Goal: Task Accomplishment & Management: Use online tool/utility

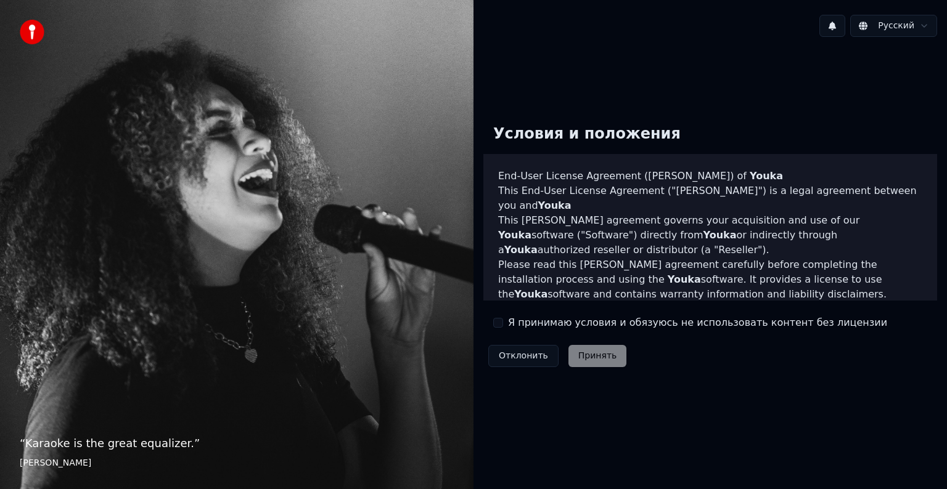
click at [506, 325] on div "Я принимаю условия и обязуюсь не использовать контент без лицензии" at bounding box center [690, 323] width 394 height 15
click at [501, 321] on button "Я принимаю условия и обязуюсь не использовать контент без лицензии" at bounding box center [498, 323] width 10 height 10
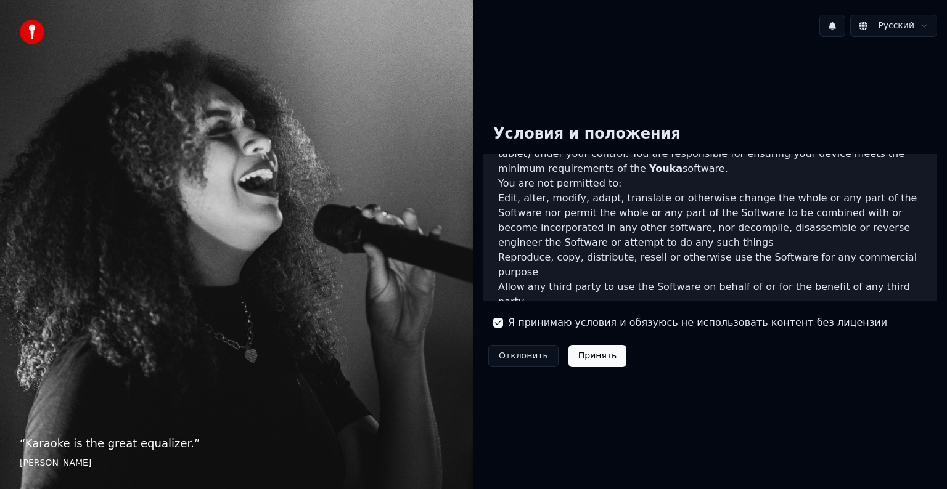
scroll to position [555, 0]
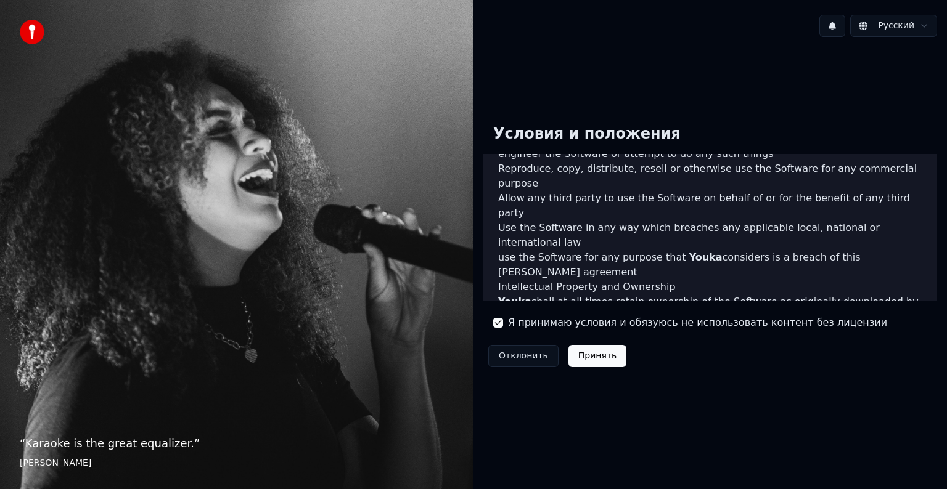
click at [589, 354] on button "Принять" at bounding box center [597, 356] width 59 height 22
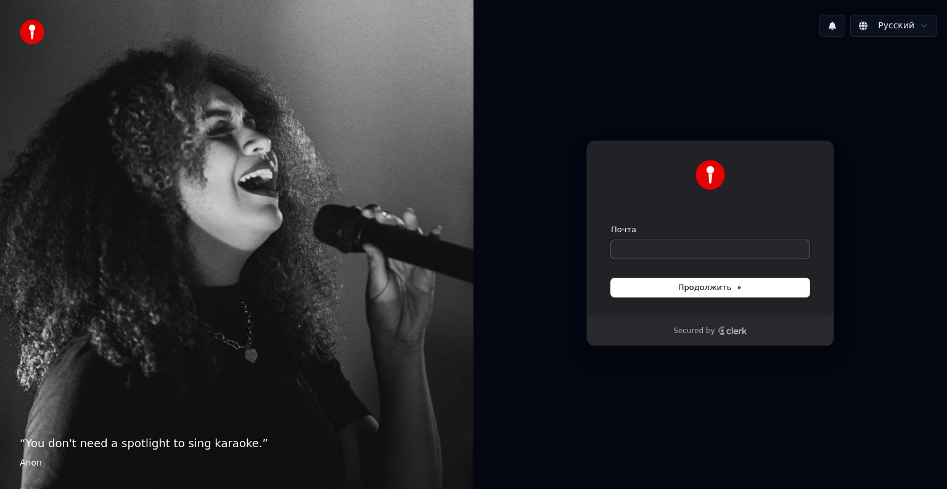
click at [666, 249] on input "Почта" at bounding box center [710, 249] width 199 height 18
click at [667, 253] on input "Почта" at bounding box center [710, 249] width 199 height 18
click at [678, 291] on button "Продолжить" at bounding box center [710, 288] width 199 height 18
click at [679, 249] on input "Почта" at bounding box center [710, 249] width 199 height 18
click at [667, 255] on input "Почта" at bounding box center [710, 249] width 199 height 18
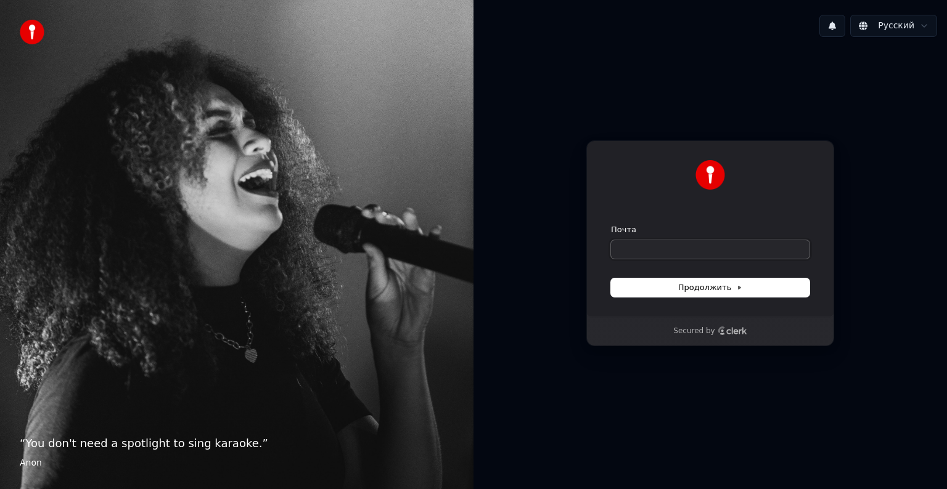
paste input "**********"
click at [673, 284] on button "Продолжить" at bounding box center [710, 288] width 199 height 18
type input "**********"
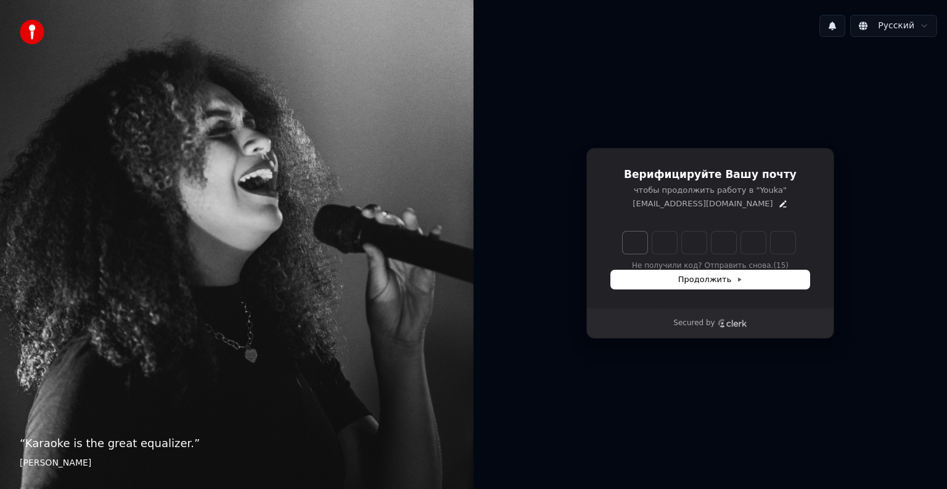
type input "******"
type input "*"
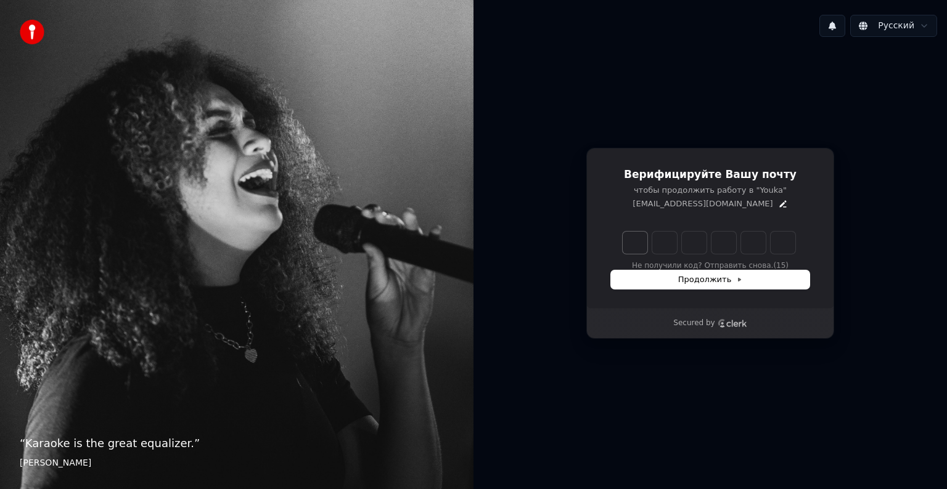
type input "*"
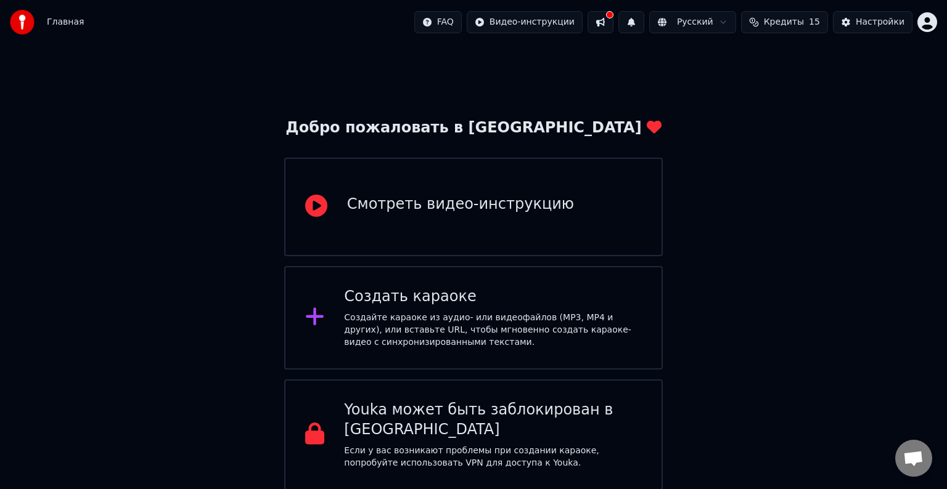
click at [387, 308] on div "Создать караоке Создайте караоке из аудио- или видеофайлов (MP3, MP4 и других),…" at bounding box center [493, 318] width 298 height 62
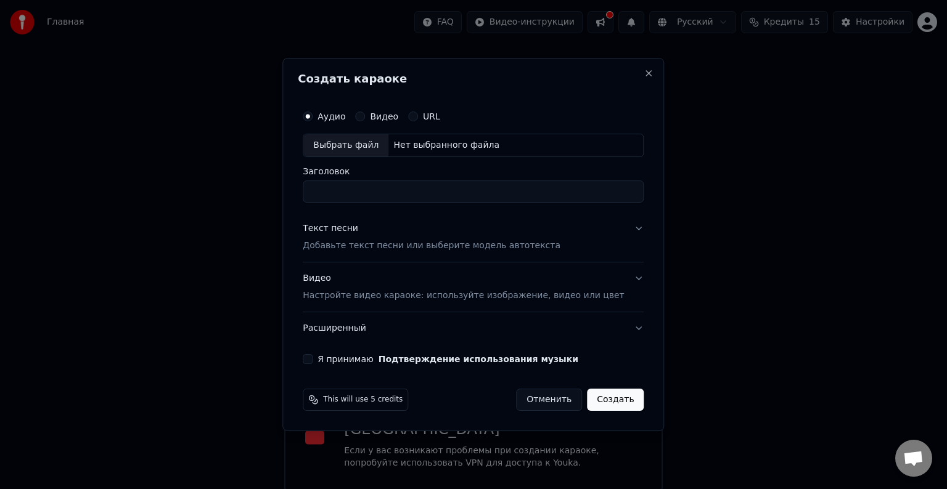
click at [345, 192] on input "Заголовок" at bounding box center [473, 192] width 341 height 22
type input "****"
click at [410, 293] on p "Настройте видео караоке: используйте изображение, видео или цвет" at bounding box center [463, 296] width 321 height 12
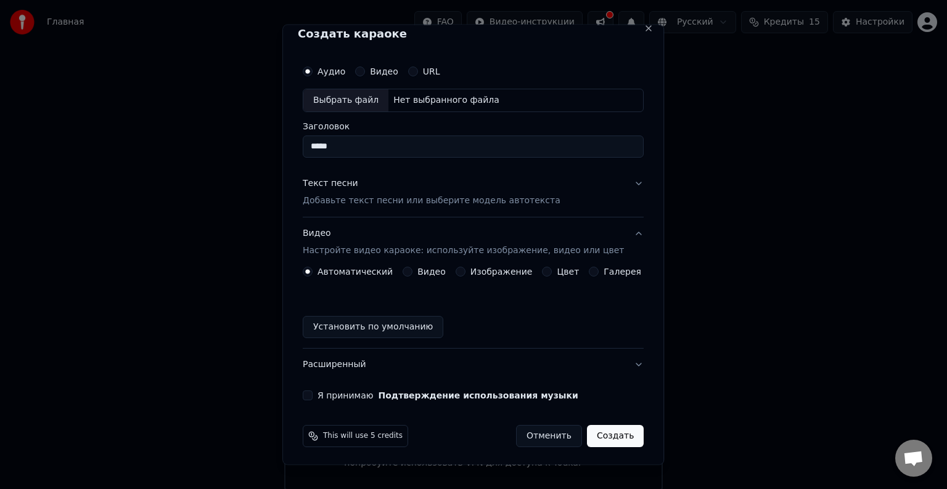
scroll to position [14, 0]
click at [365, 70] on button "Видео" at bounding box center [360, 70] width 10 height 10
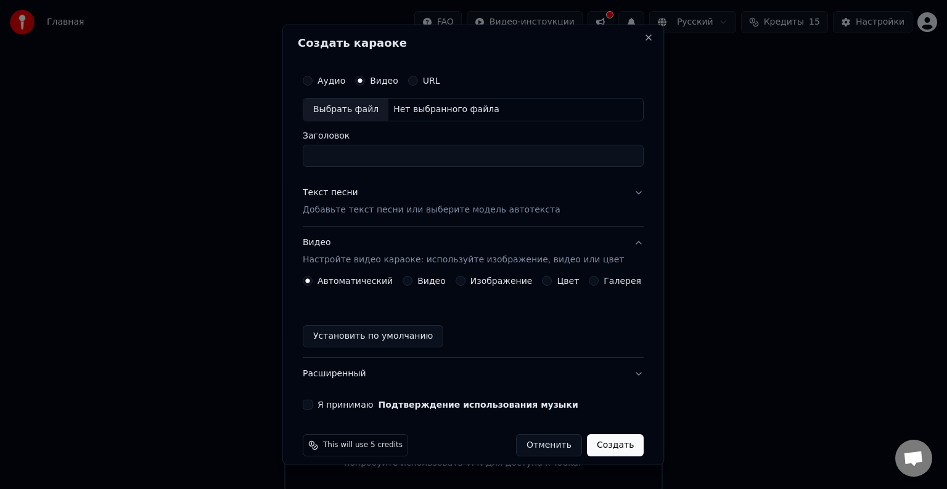
scroll to position [0, 0]
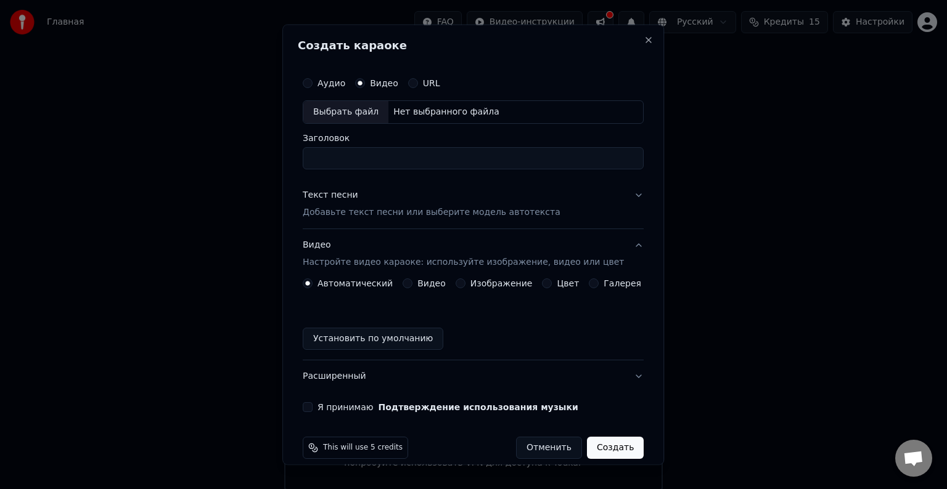
click at [340, 166] on input "Заголовок" at bounding box center [473, 158] width 341 height 22
type input "**********"
click at [340, 111] on div "Выбрать файл" at bounding box center [345, 112] width 85 height 22
click at [321, 82] on div "Аудио" at bounding box center [324, 83] width 43 height 10
click at [313, 84] on button "Аудио" at bounding box center [308, 83] width 10 height 10
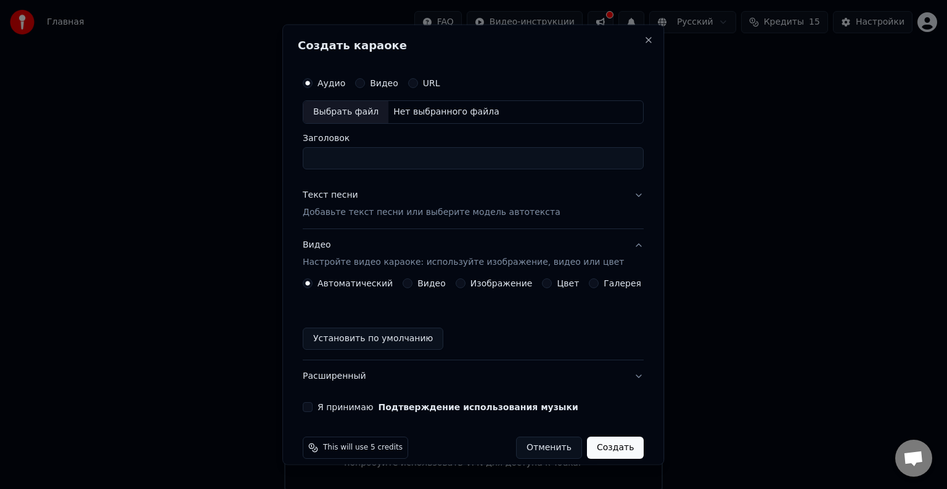
click at [343, 160] on input "Заголовок" at bounding box center [473, 158] width 341 height 22
type input "****"
drag, startPoint x: 372, startPoint y: 157, endPoint x: 301, endPoint y: 162, distance: 71.1
click at [301, 162] on div "Создать караоке Аудио Видео URL Выбрать файл Нет выбранного файла Заголовок ***…" at bounding box center [473, 245] width 382 height 441
paste input "**********"
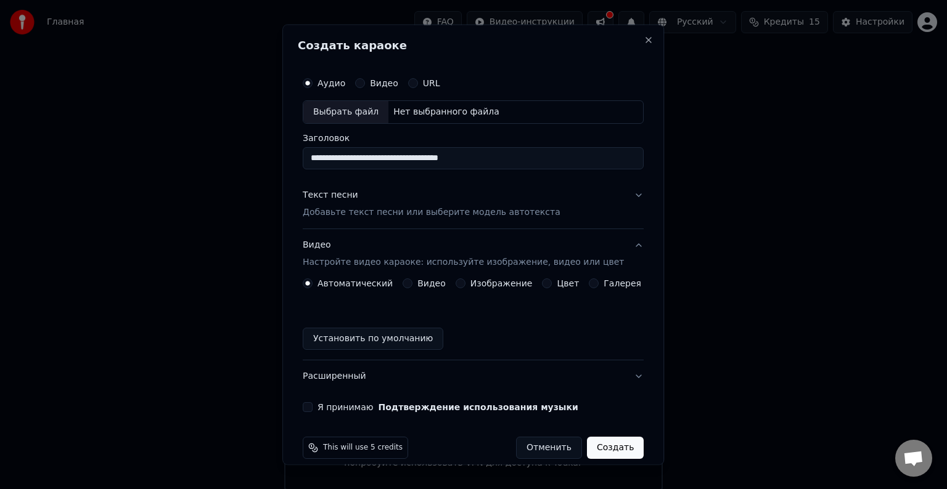
type input "**********"
click at [350, 210] on p "Добавьте текст песни или выберите модель автотекста" at bounding box center [432, 213] width 258 height 12
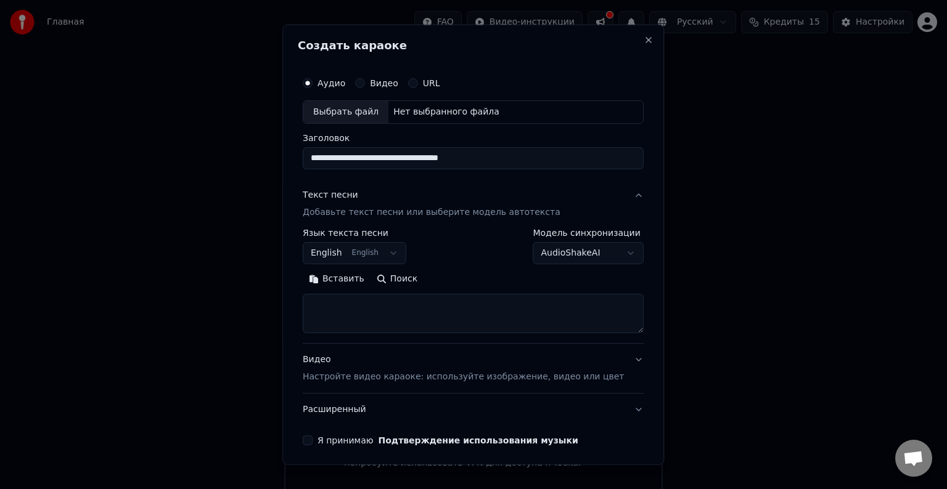
click at [358, 306] on textarea at bounding box center [473, 313] width 341 height 39
click at [328, 237] on label "Язык текста песни" at bounding box center [355, 233] width 104 height 9
click at [342, 254] on button "English English" at bounding box center [355, 253] width 104 height 22
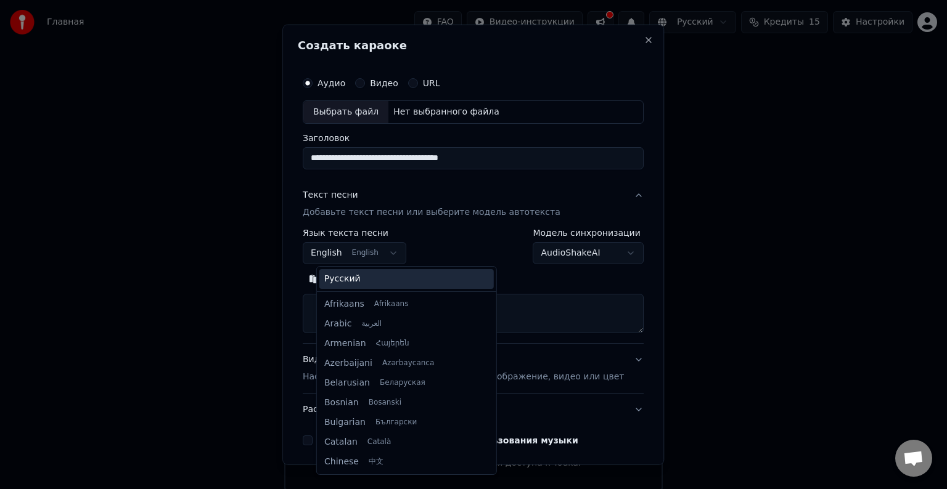
scroll to position [99, 0]
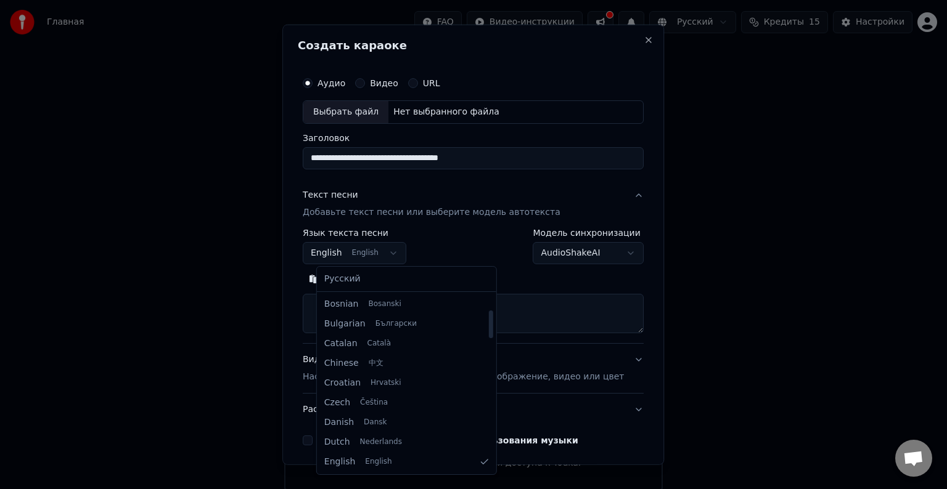
select select "**"
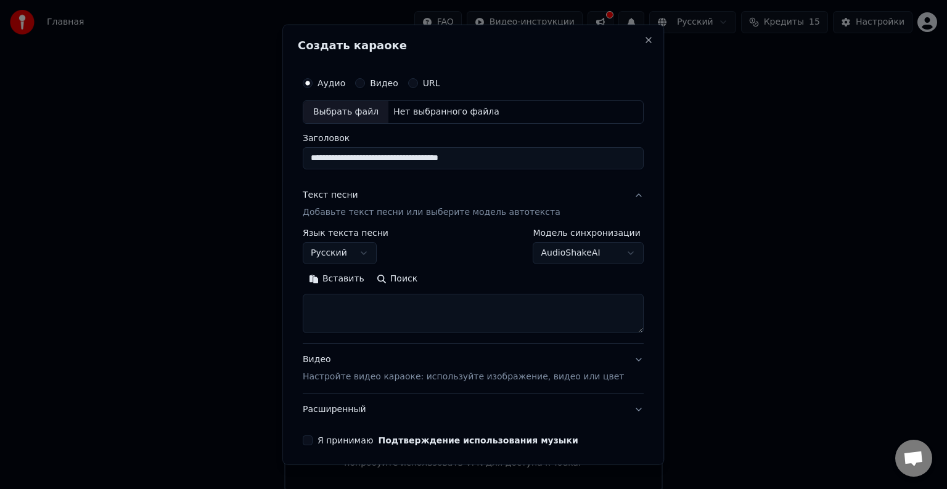
click at [360, 313] on textarea at bounding box center [473, 313] width 341 height 39
click at [349, 281] on button "Вставить" at bounding box center [337, 279] width 68 height 20
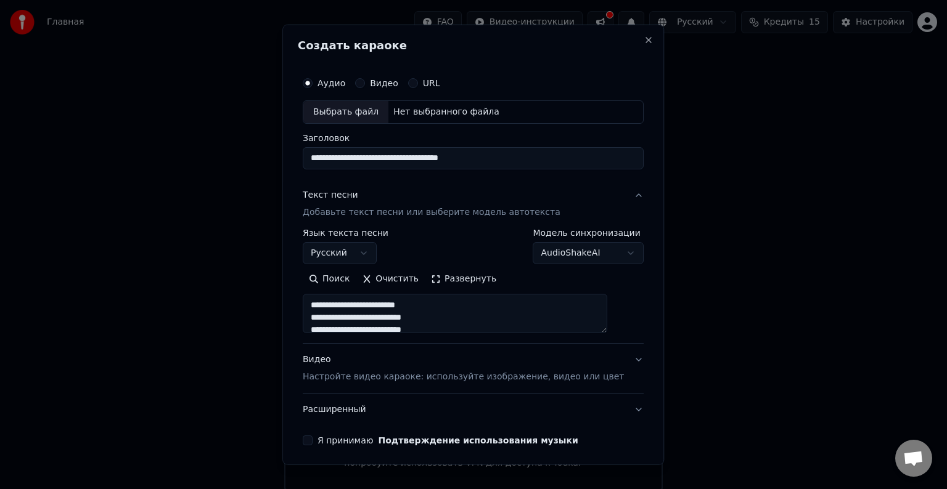
click at [382, 377] on p "Настройте видео караоке: используйте изображение, видео или цвет" at bounding box center [463, 377] width 321 height 12
type textarea "**********"
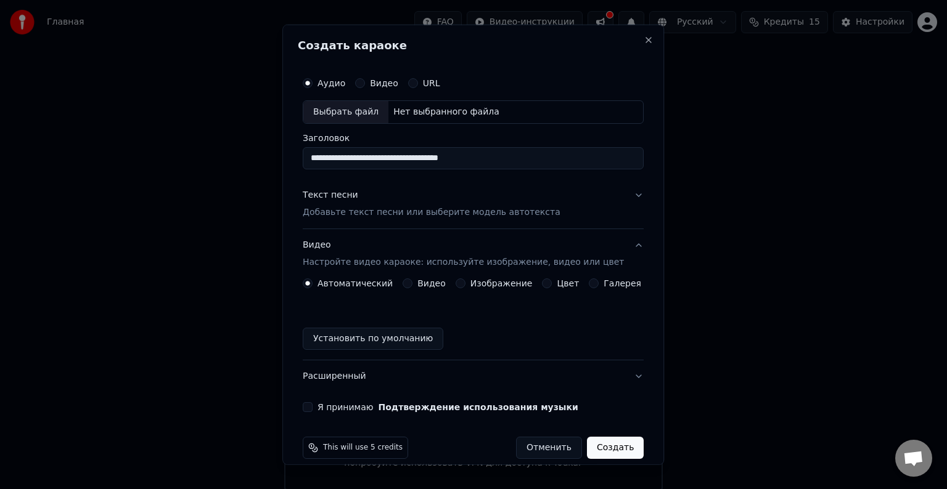
click at [374, 337] on button "Установить по умолчанию" at bounding box center [373, 339] width 141 height 22
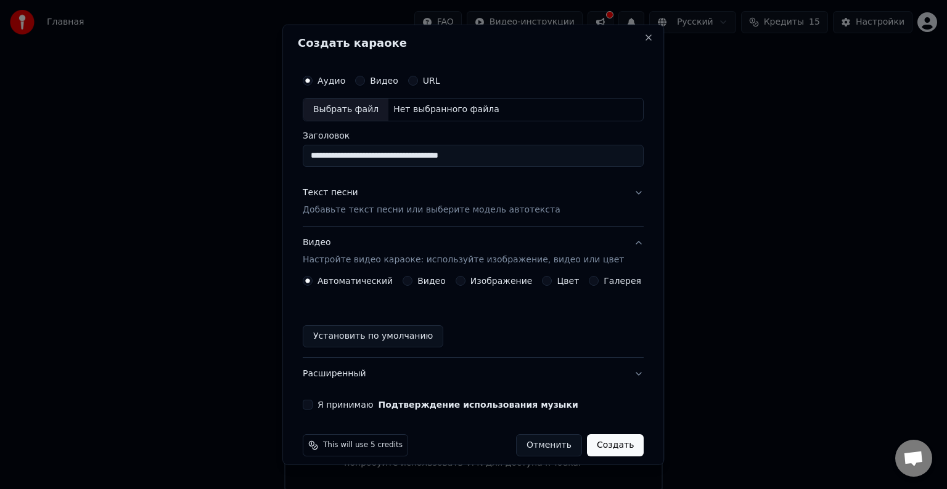
scroll to position [0, 0]
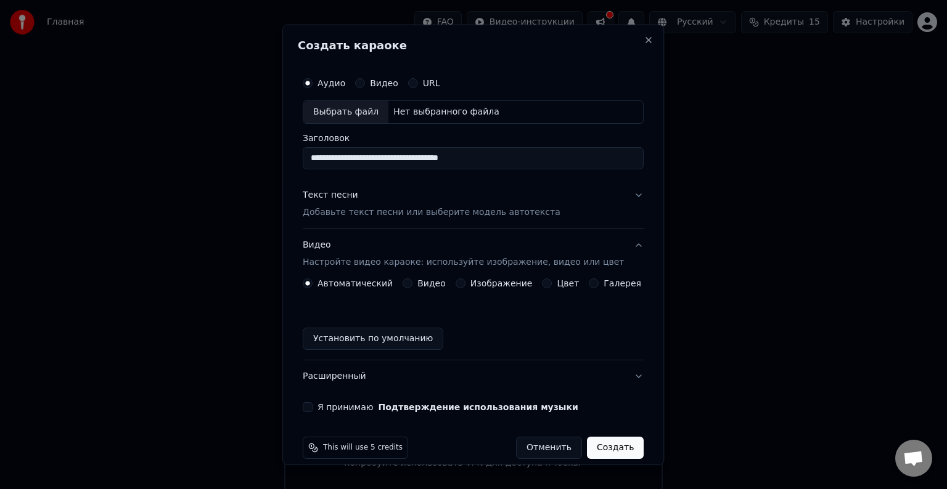
click at [436, 268] on button "Видео Настройте видео караоке: используйте изображение, видео или цвет" at bounding box center [473, 253] width 341 height 49
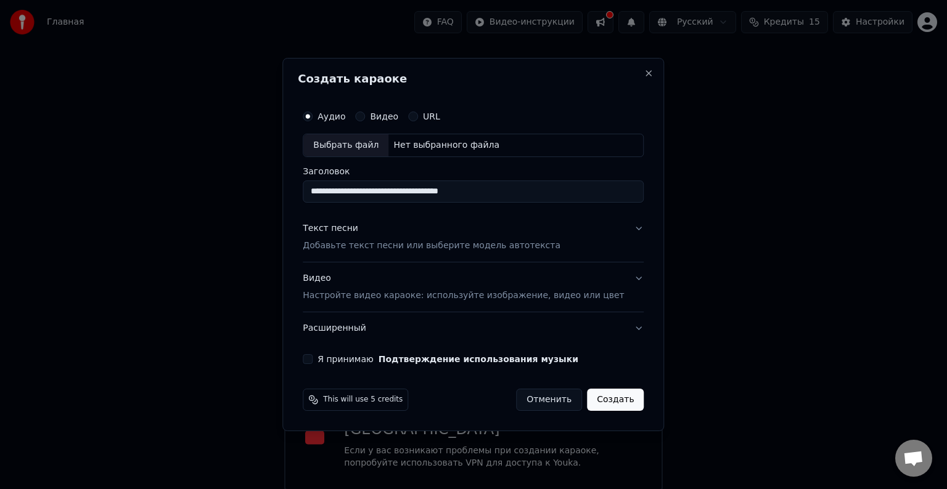
click at [426, 293] on p "Настройте видео караоке: используйте изображение, видео или цвет" at bounding box center [463, 296] width 321 height 12
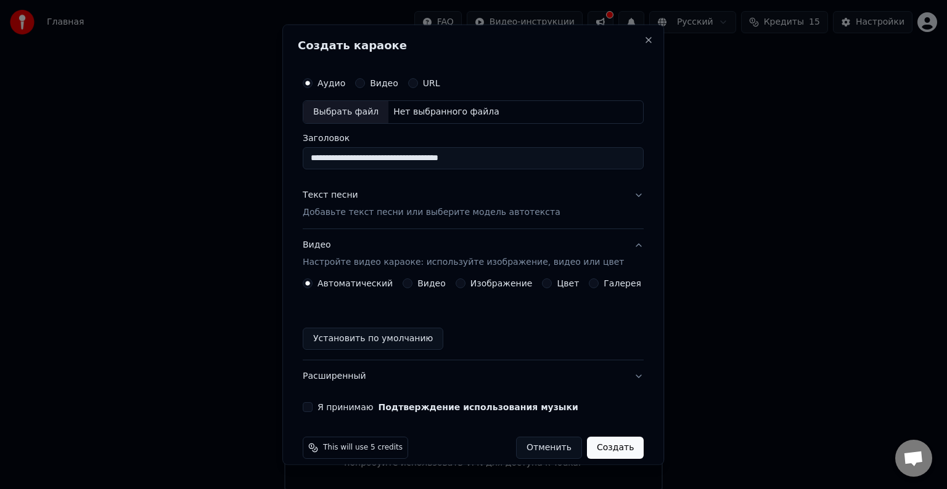
click at [456, 283] on button "Изображение" at bounding box center [461, 284] width 10 height 10
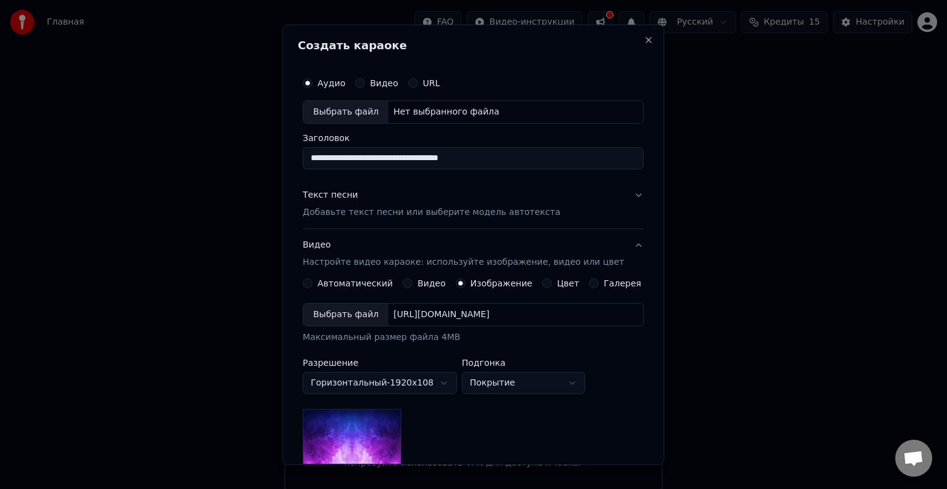
click at [407, 279] on button "Видео" at bounding box center [408, 284] width 10 height 10
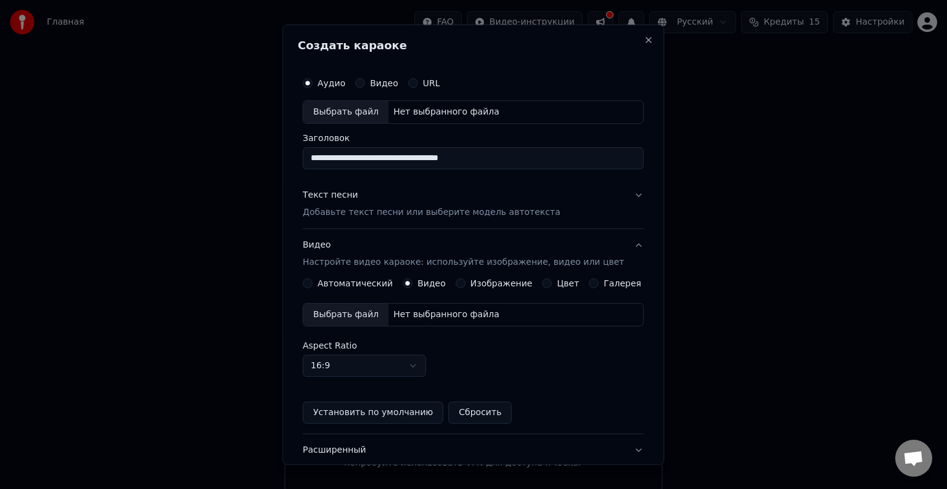
click at [313, 281] on button "Автоматический" at bounding box center [308, 284] width 10 height 10
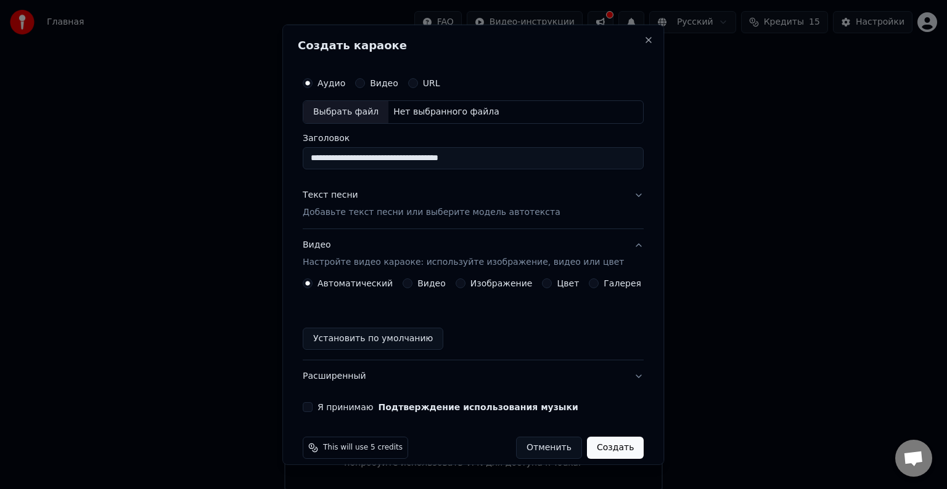
click at [348, 107] on div "Выбрать файл" at bounding box center [345, 112] width 85 height 22
type input "**********"
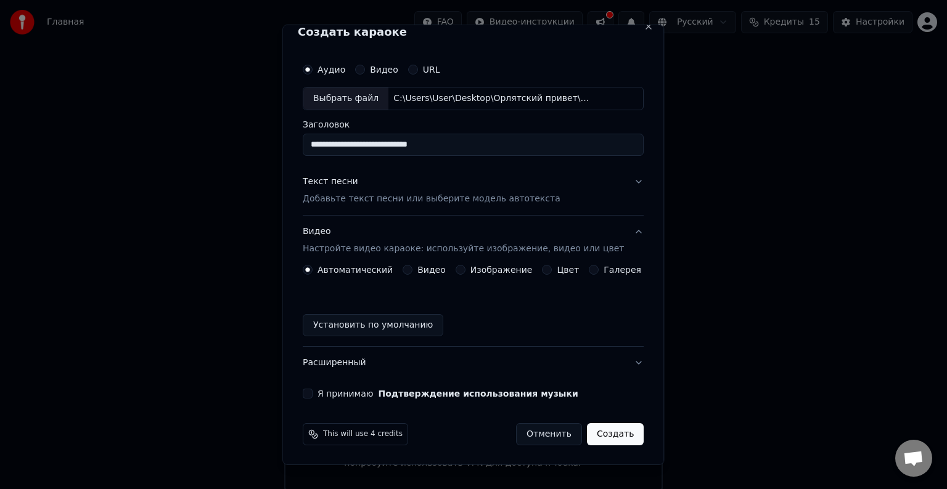
click at [371, 202] on p "Добавьте текст песни или выберите модель автотекста" at bounding box center [432, 199] width 258 height 12
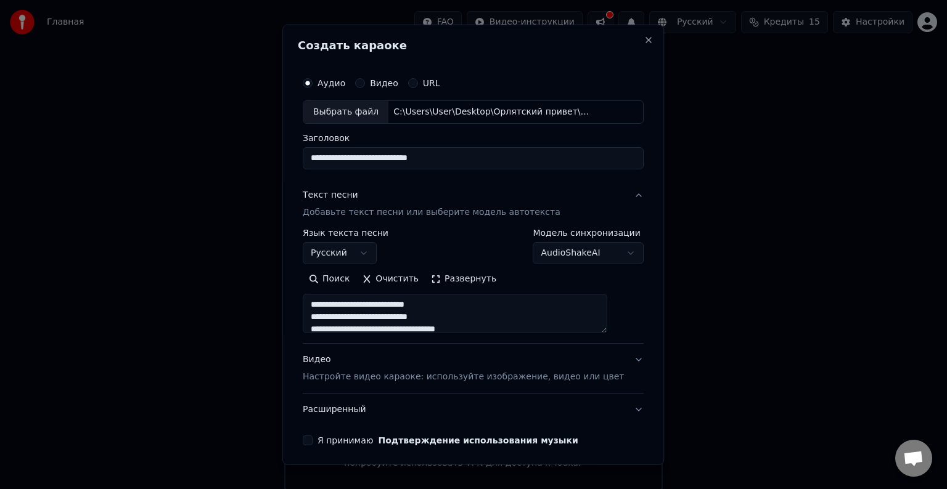
scroll to position [0, 0]
drag, startPoint x: 319, startPoint y: 330, endPoint x: 349, endPoint y: 317, distance: 32.6
click at [349, 317] on textarea "**********" at bounding box center [455, 313] width 305 height 39
click at [355, 296] on textarea "**********" at bounding box center [455, 313] width 305 height 39
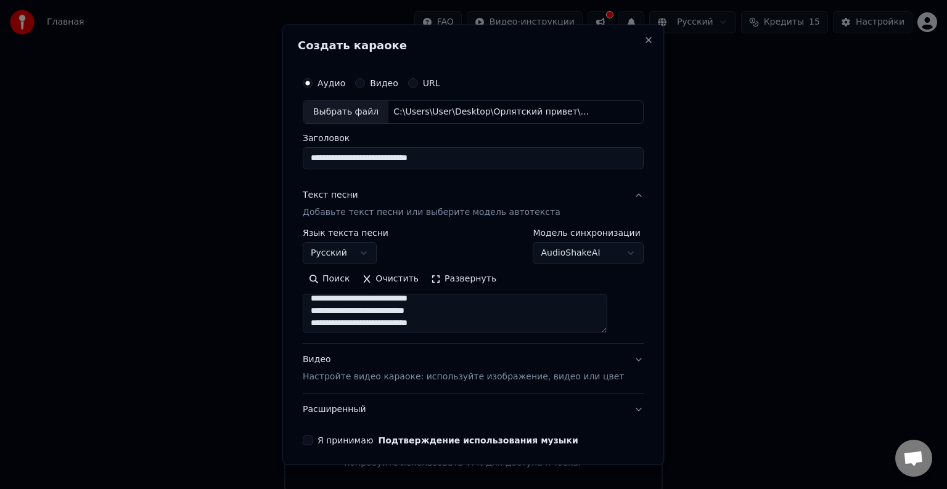
scroll to position [0, 0]
drag, startPoint x: 350, startPoint y: 301, endPoint x: 333, endPoint y: 322, distance: 27.6
click at [333, 322] on textarea "**********" at bounding box center [455, 313] width 305 height 39
click at [348, 298] on textarea "**********" at bounding box center [455, 313] width 305 height 39
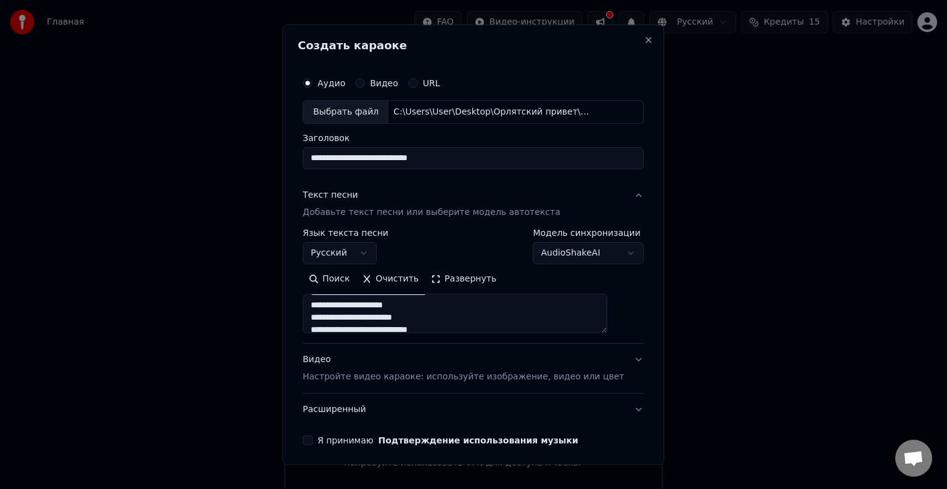
scroll to position [54, 0]
click at [343, 297] on textarea "**********" at bounding box center [455, 313] width 305 height 39
click at [427, 322] on textarea "**********" at bounding box center [455, 313] width 305 height 39
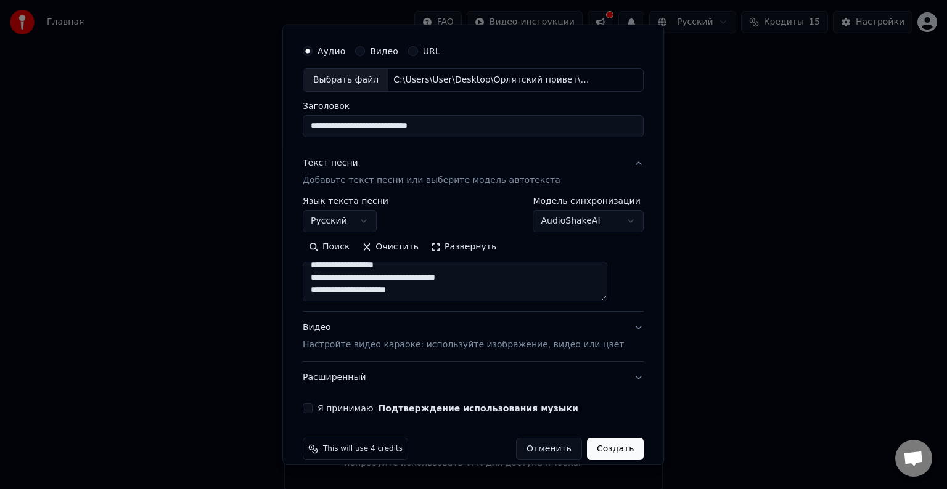
scroll to position [47, 0]
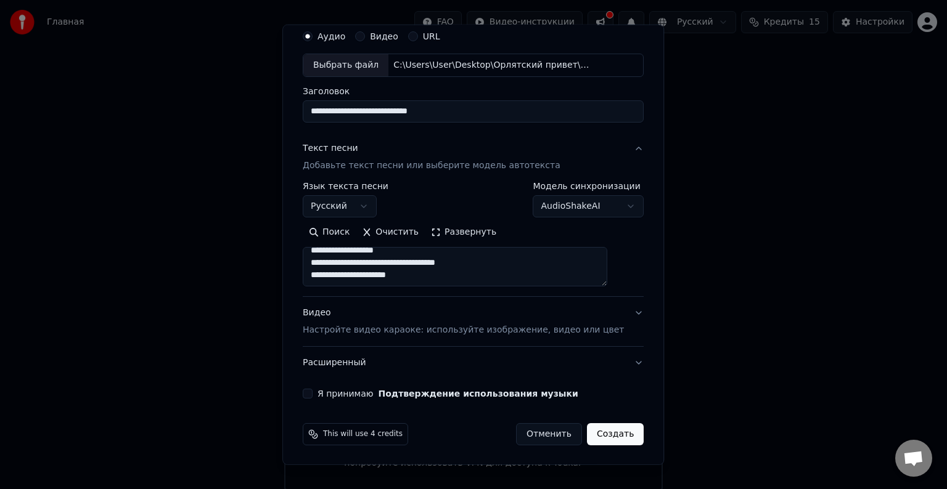
paste textarea "**********"
click at [425, 261] on textarea "**********" at bounding box center [455, 266] width 305 height 39
type textarea "**********"
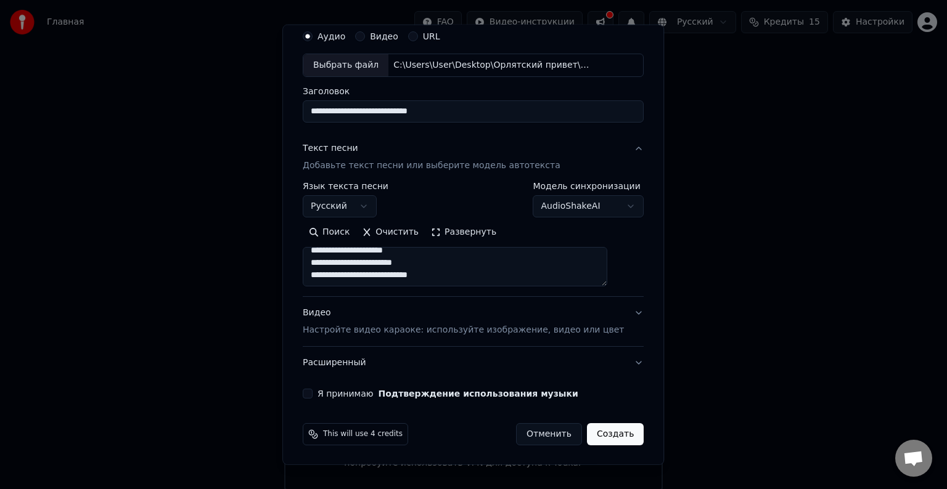
click at [379, 327] on p "Настройте видео караоке: используйте изображение, видео или цвет" at bounding box center [463, 330] width 321 height 12
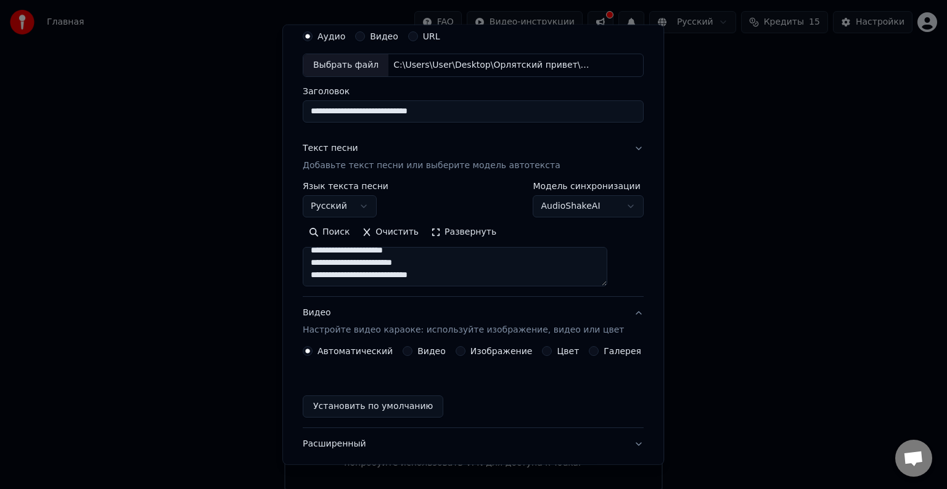
scroll to position [14, 0]
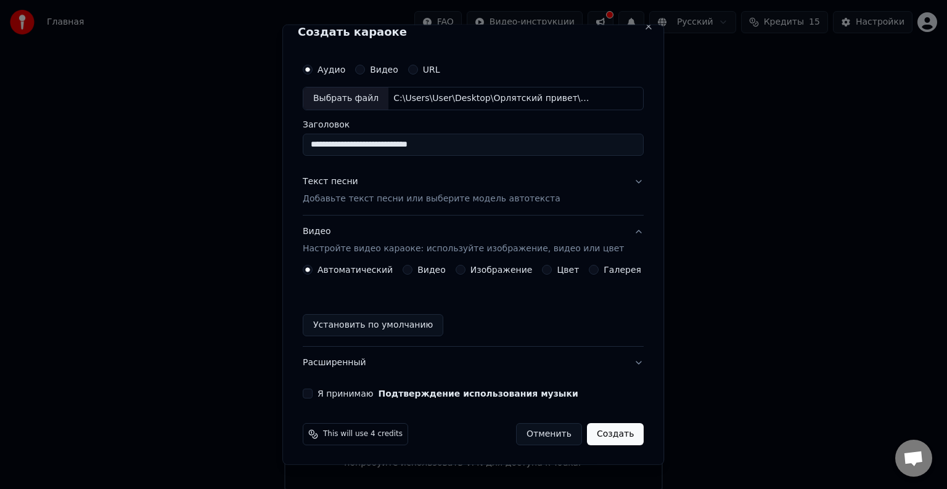
click at [411, 270] on button "Видео" at bounding box center [408, 270] width 10 height 10
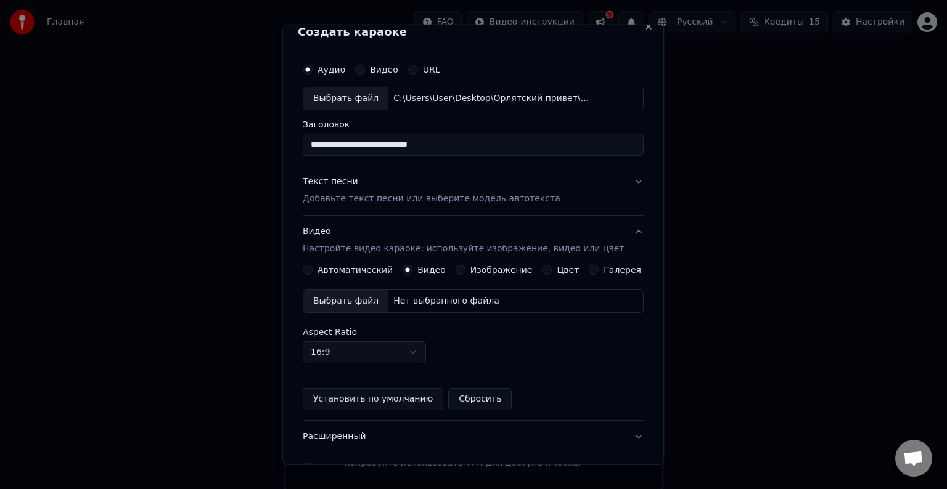
click at [339, 301] on div "Выбрать файл" at bounding box center [345, 301] width 85 height 22
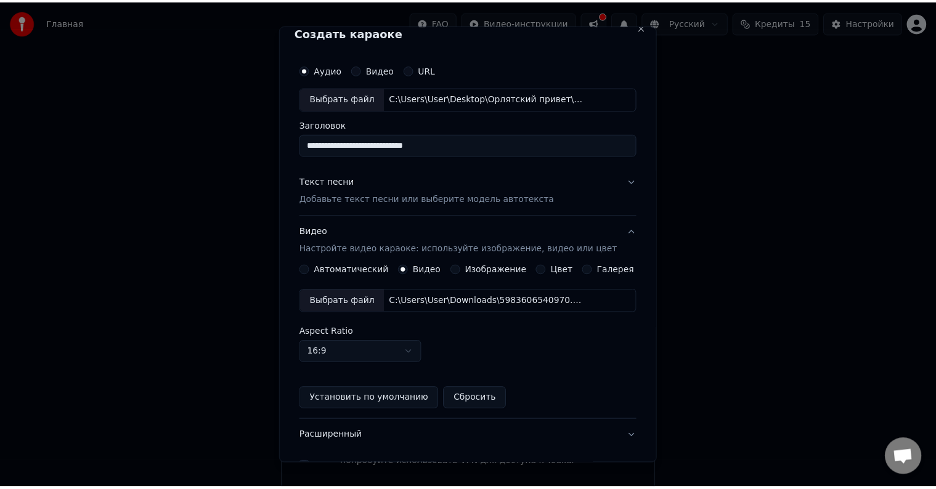
scroll to position [87, 0]
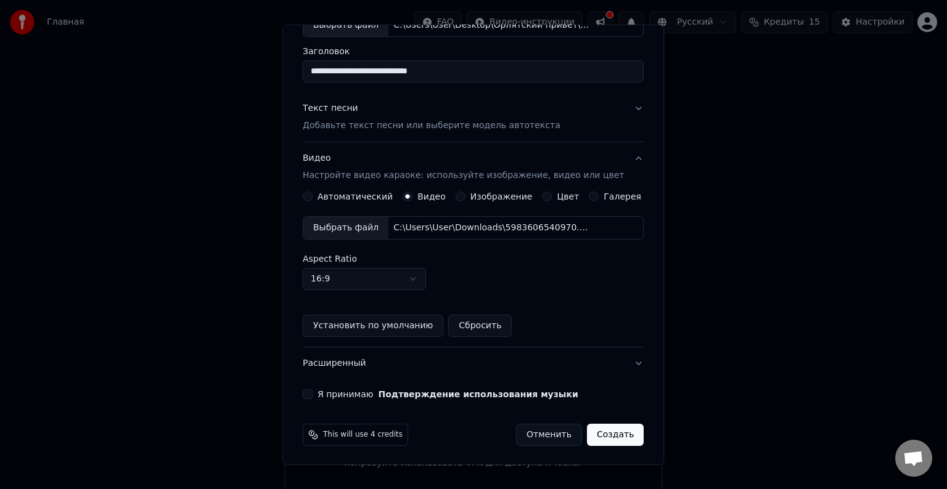
click at [313, 390] on button "Я принимаю Подтверждение использования музыки" at bounding box center [308, 395] width 10 height 10
click at [605, 436] on button "Создать" at bounding box center [615, 435] width 57 height 22
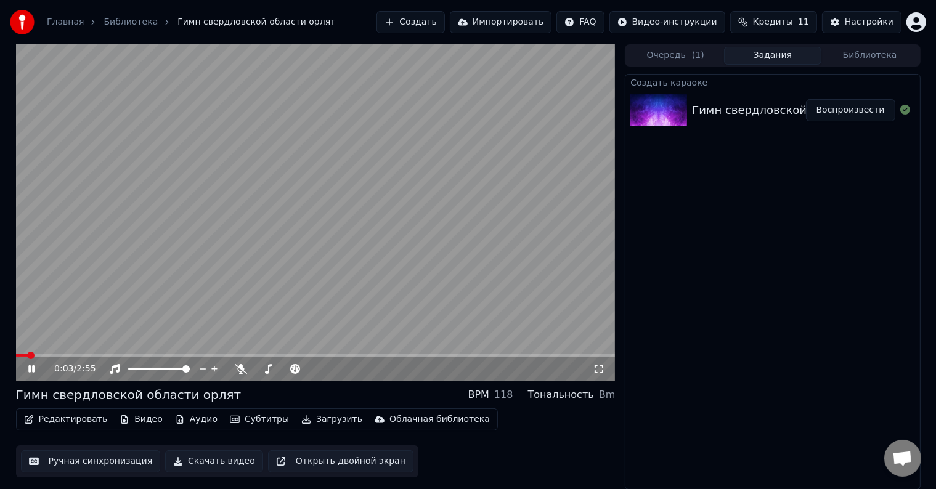
click at [595, 370] on icon at bounding box center [599, 369] width 12 height 10
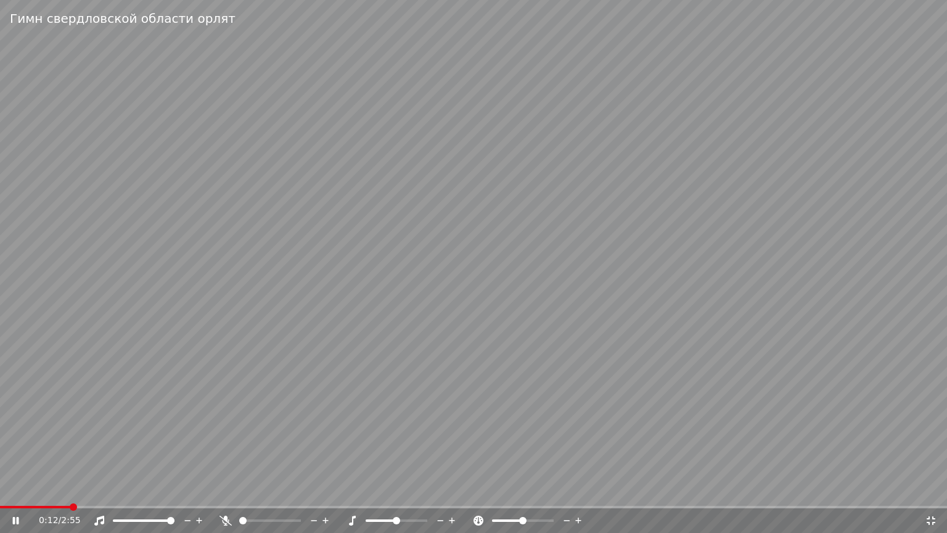
click at [240, 489] on div "0:12 / 2:55" at bounding box center [473, 520] width 947 height 25
click at [248, 489] on video at bounding box center [473, 266] width 947 height 533
click at [15, 489] on icon at bounding box center [15, 520] width 7 height 9
click at [227, 489] on icon at bounding box center [225, 520] width 12 height 10
click at [278, 489] on div at bounding box center [281, 520] width 99 height 12
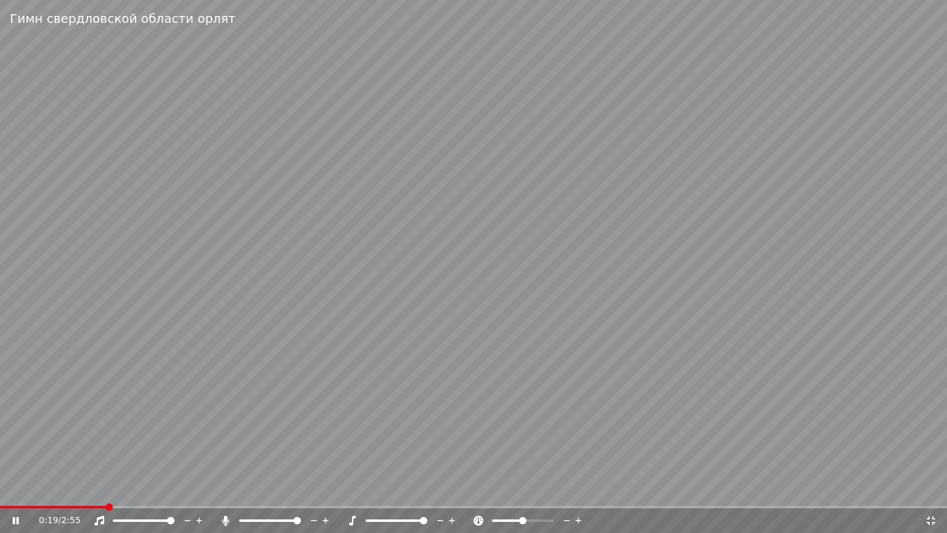
click at [427, 489] on span at bounding box center [423, 520] width 7 height 7
click at [406, 489] on span at bounding box center [397, 520] width 62 height 2
click at [395, 489] on span at bounding box center [386, 520] width 41 height 2
click at [366, 489] on span at bounding box center [369, 520] width 7 height 7
click at [373, 489] on span at bounding box center [369, 520] width 7 height 7
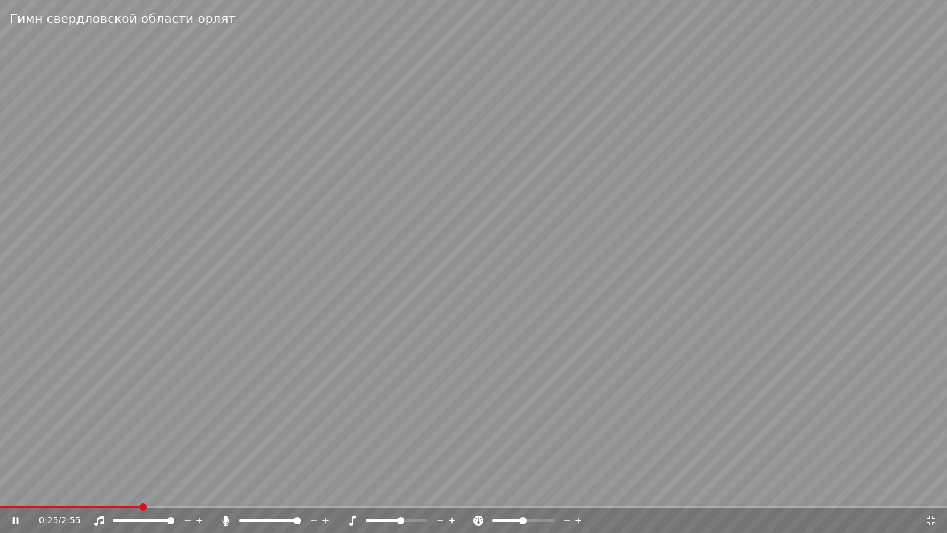
click at [399, 489] on span at bounding box center [400, 520] width 7 height 7
click at [393, 489] on span at bounding box center [384, 520] width 36 height 2
click at [449, 489] on icon at bounding box center [452, 520] width 12 height 12
click at [354, 489] on icon at bounding box center [352, 520] width 7 height 10
click at [353, 489] on icon at bounding box center [352, 520] width 7 height 10
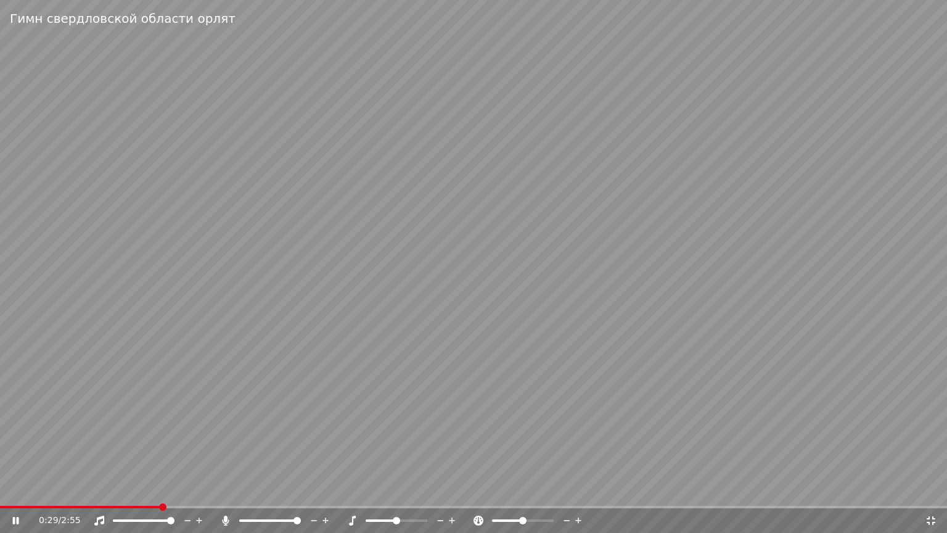
click at [353, 489] on icon at bounding box center [352, 520] width 7 height 10
click at [221, 489] on icon at bounding box center [225, 520] width 12 height 10
click at [349, 489] on div at bounding box center [402, 520] width 112 height 12
click at [353, 489] on icon at bounding box center [352, 520] width 7 height 10
click at [224, 489] on icon at bounding box center [225, 520] width 12 height 10
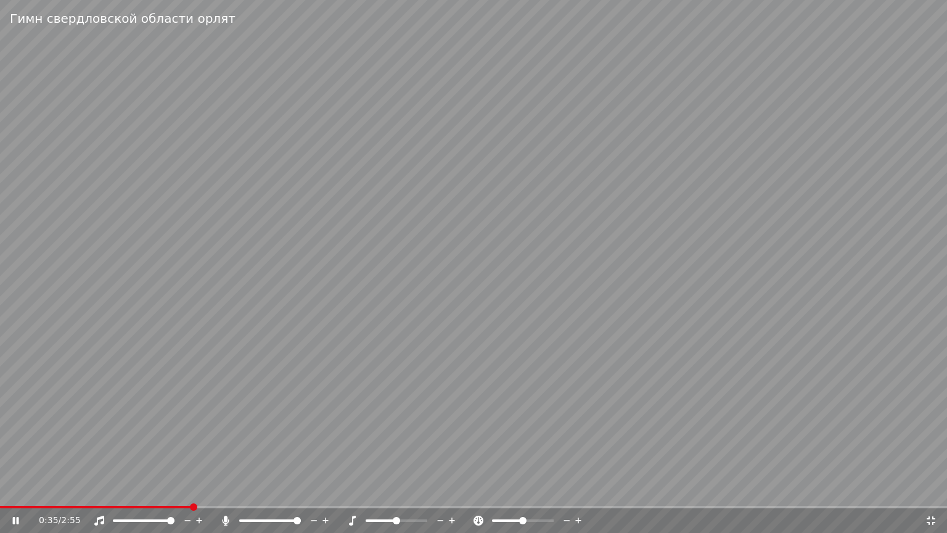
click at [526, 489] on span at bounding box center [522, 520] width 7 height 7
click at [478, 489] on icon at bounding box center [478, 520] width 12 height 10
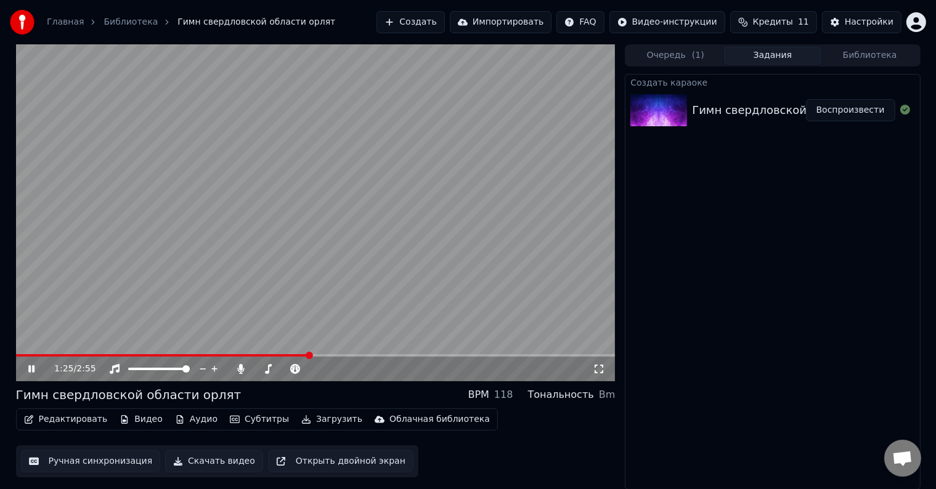
click at [23, 366] on div "1:25 / 2:55" at bounding box center [316, 369] width 590 height 12
click at [29, 370] on icon at bounding box center [31, 369] width 6 height 7
click at [29, 370] on icon at bounding box center [31, 369] width 7 height 9
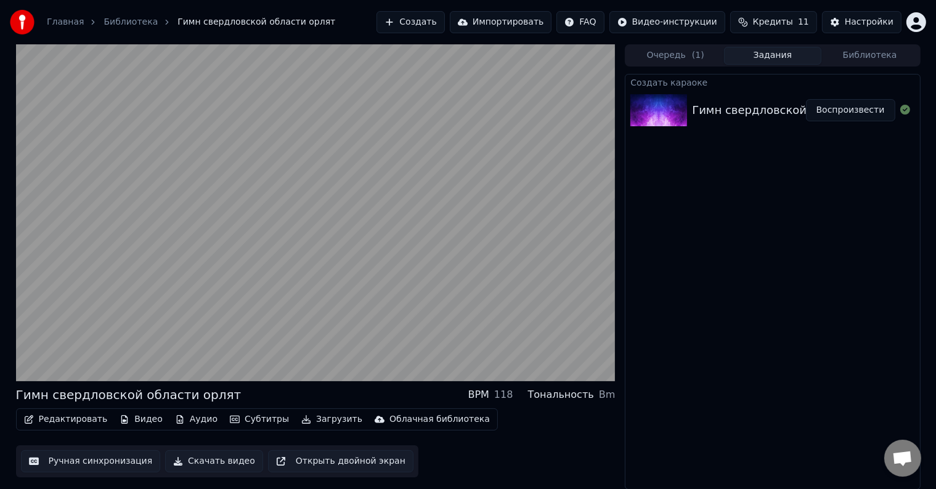
click at [268, 465] on button "Открыть двойной экран" at bounding box center [340, 462] width 145 height 22
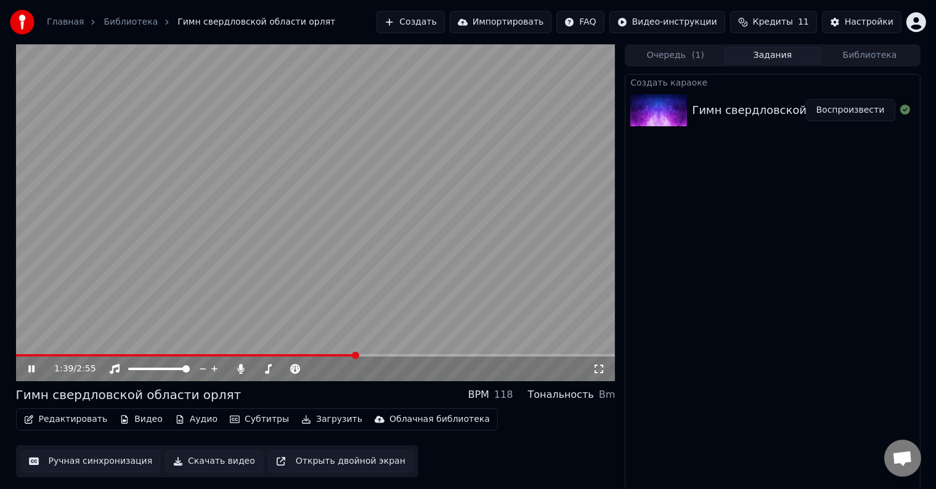
click at [213, 467] on button "Скачать видео" at bounding box center [214, 462] width 98 height 22
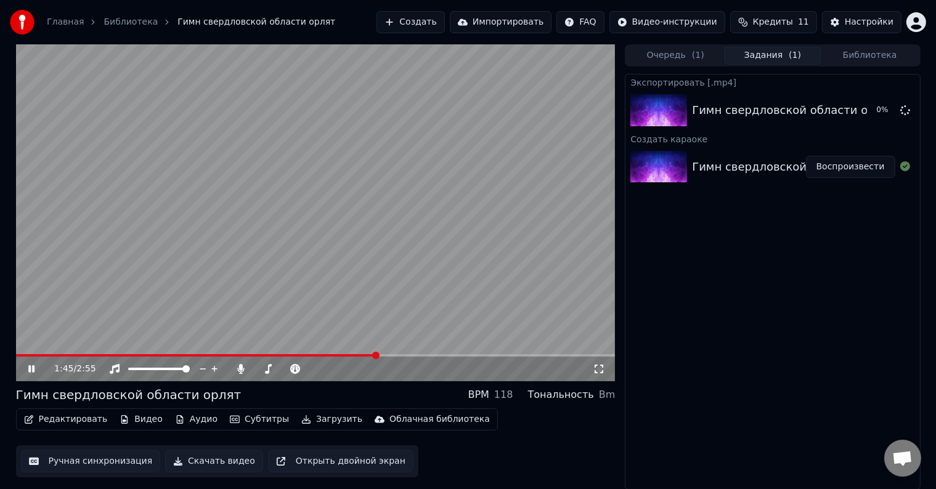
click at [503, 18] on button "Импортировать" at bounding box center [501, 22] width 102 height 22
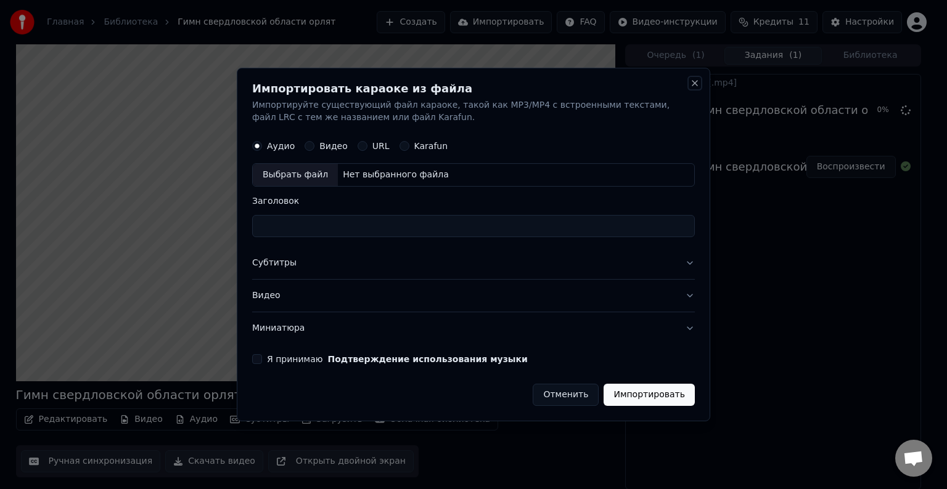
click at [698, 84] on button "Close" at bounding box center [695, 83] width 10 height 10
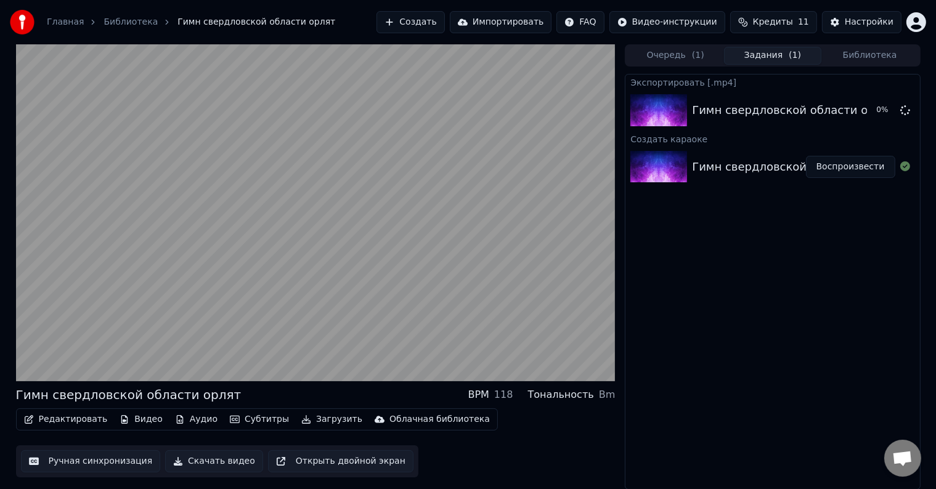
click at [215, 466] on button "Скачать видео" at bounding box center [214, 462] width 98 height 22
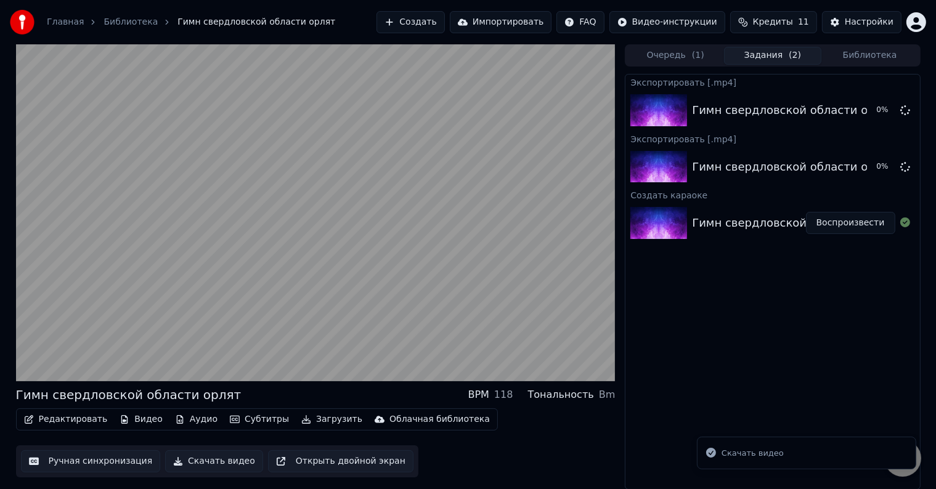
click at [711, 454] on icon "Notifications alt+T" at bounding box center [711, 453] width 12 height 12
click at [732, 453] on div "Скачать видео" at bounding box center [753, 454] width 62 height 12
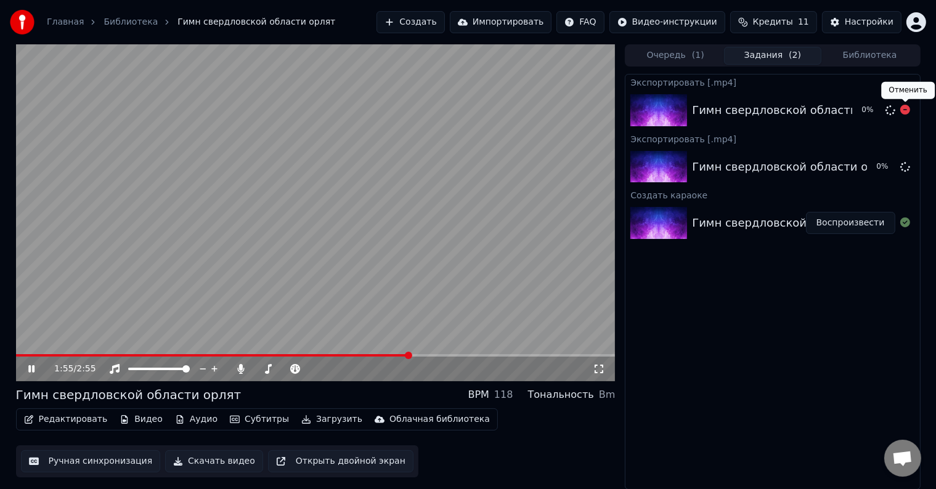
click at [904, 108] on icon at bounding box center [906, 110] width 10 height 10
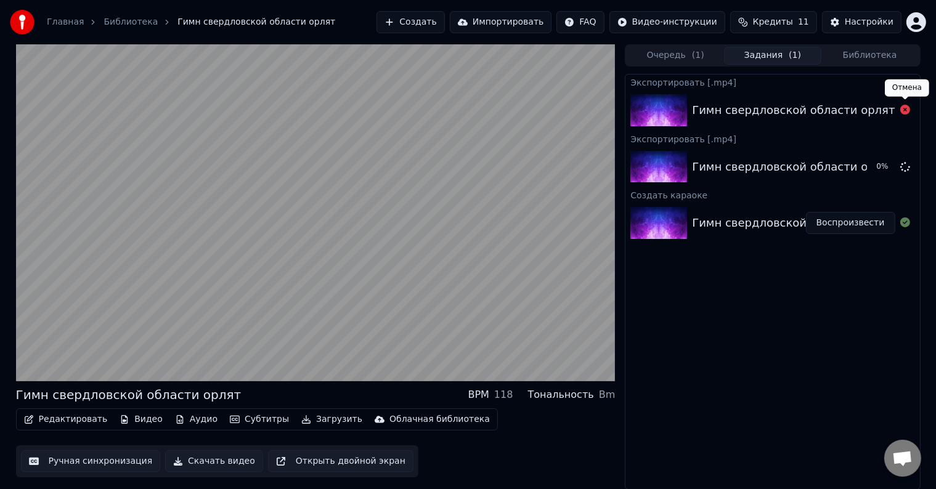
click at [904, 111] on icon at bounding box center [906, 110] width 10 height 10
click at [72, 462] on button "Ручная синхронизация" at bounding box center [91, 462] width 140 height 22
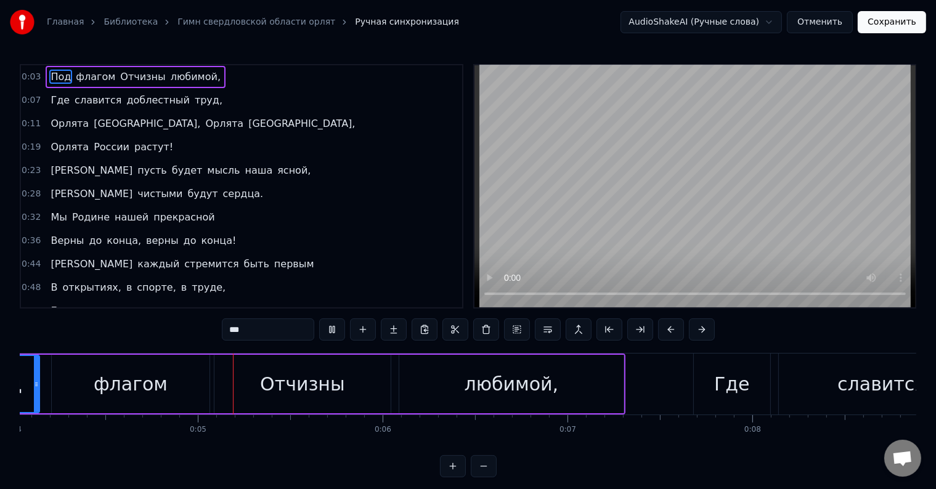
scroll to position [0, 779]
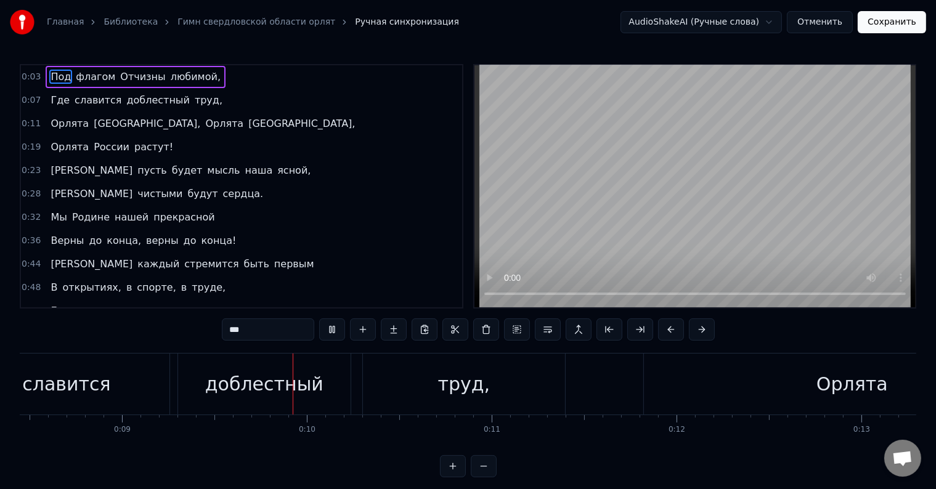
click at [104, 125] on span "[GEOGRAPHIC_DATA]," at bounding box center [146, 124] width 109 height 14
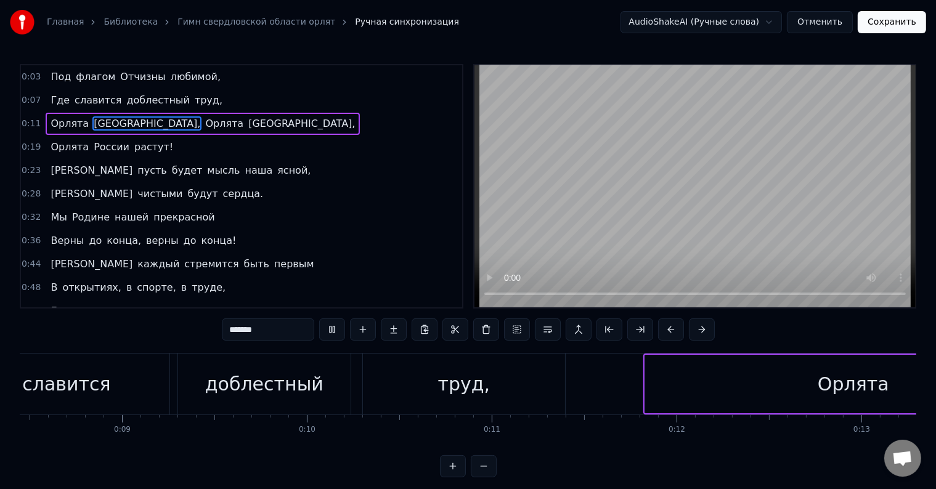
type input "*******"
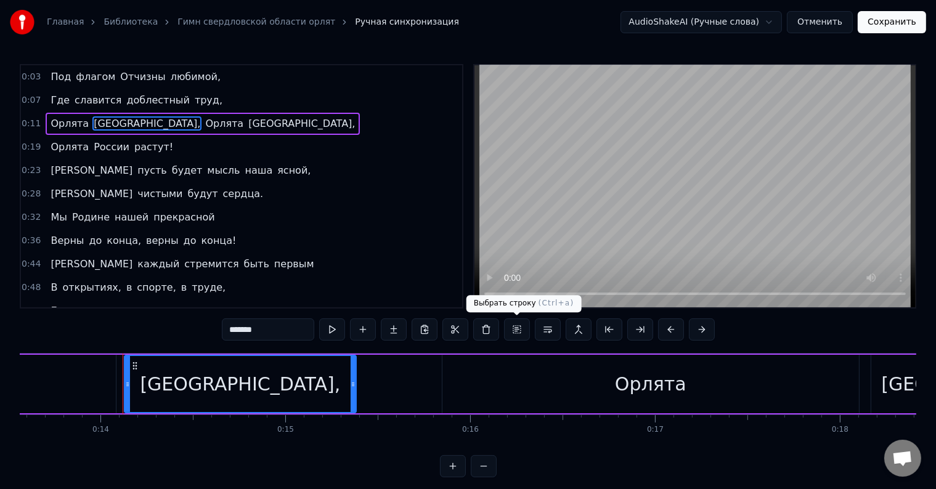
scroll to position [0, 2549]
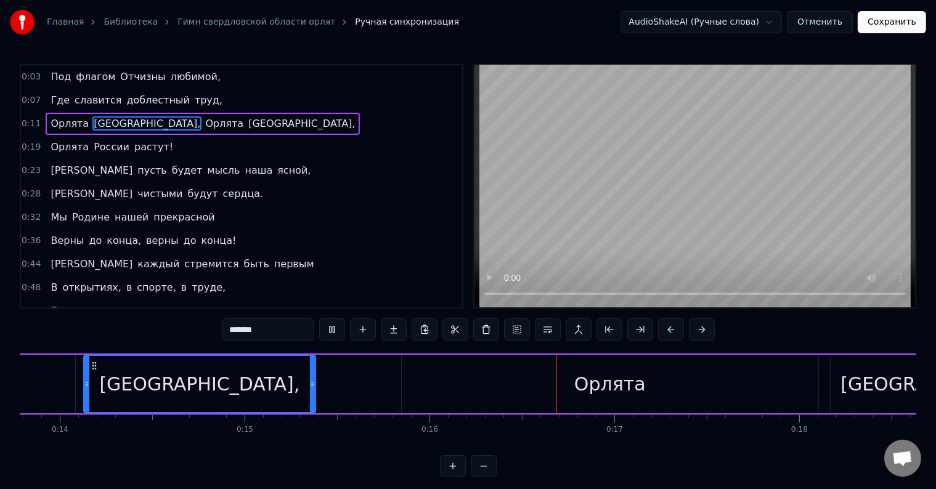
click at [117, 146] on div "Орлята России растут!" at bounding box center [112, 147] width 133 height 22
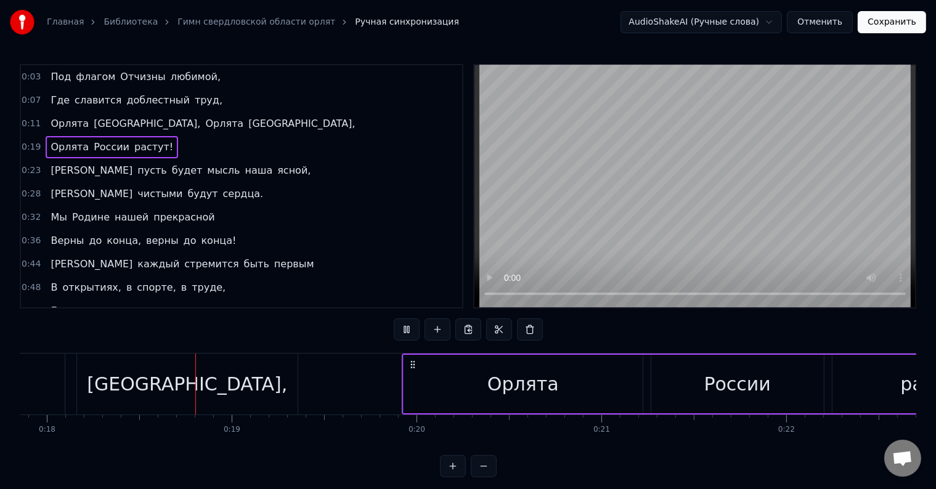
scroll to position [0, 3338]
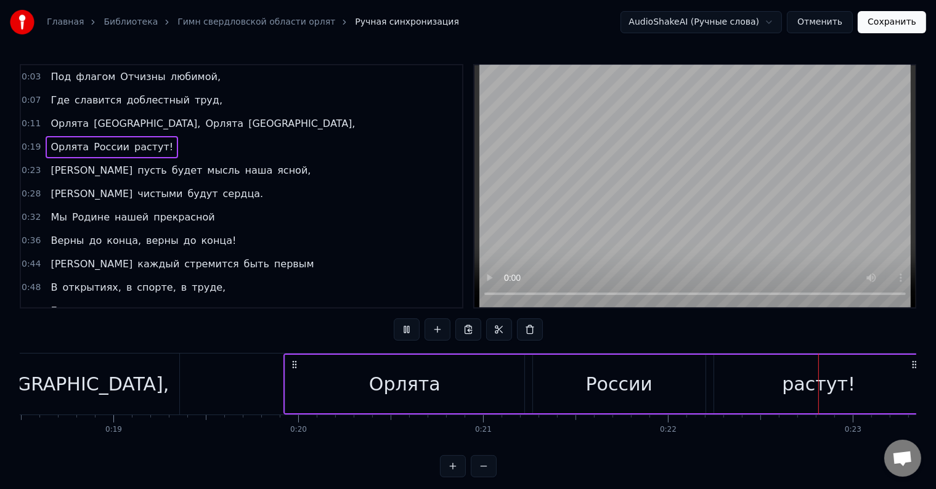
click at [136, 163] on span "пусть" at bounding box center [151, 170] width 31 height 14
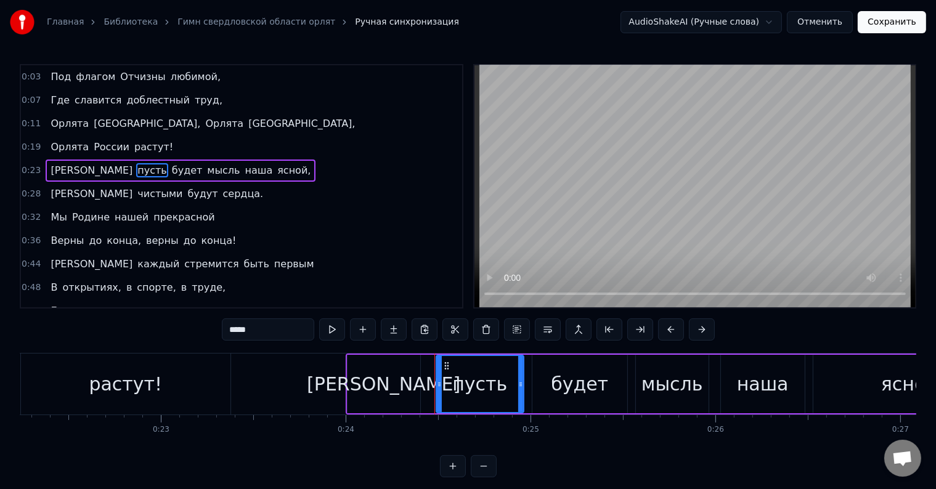
scroll to position [0, 4128]
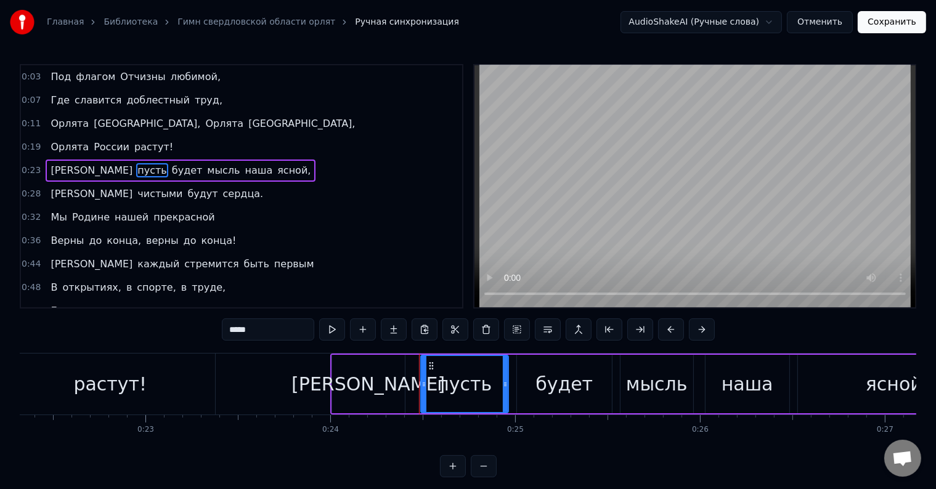
click at [465, 389] on div "пусть" at bounding box center [464, 384] width 55 height 28
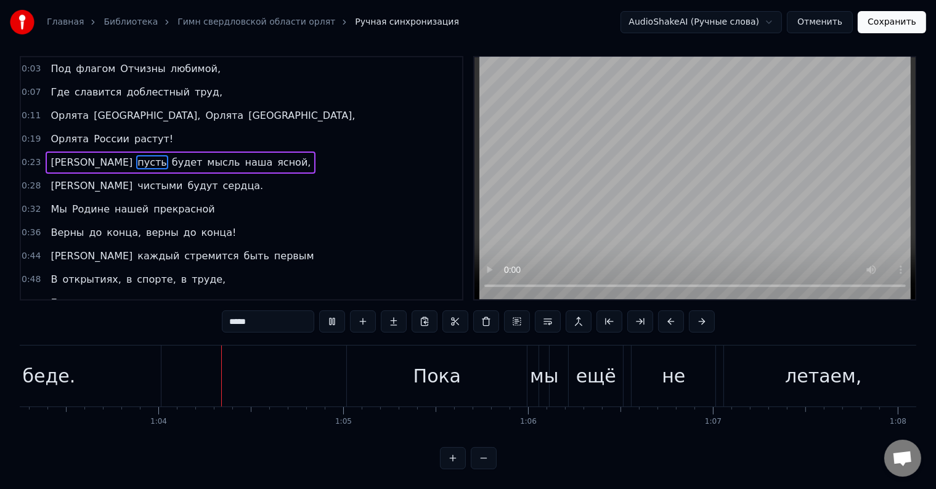
scroll to position [0, 11727]
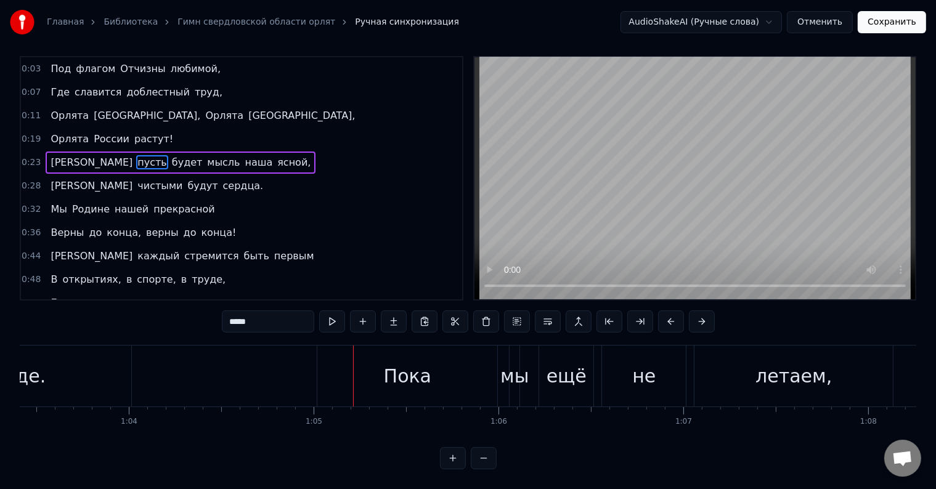
click at [382, 364] on div "Пока" at bounding box center [407, 376] width 180 height 61
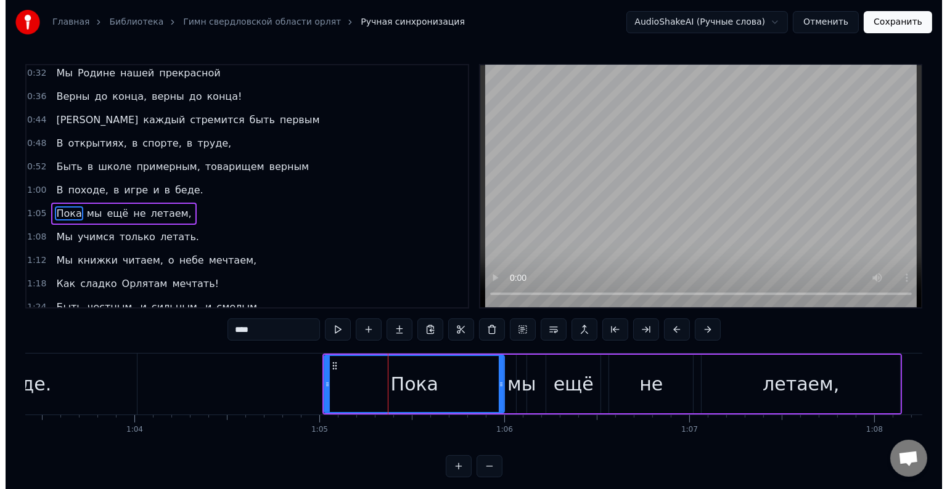
scroll to position [162, 0]
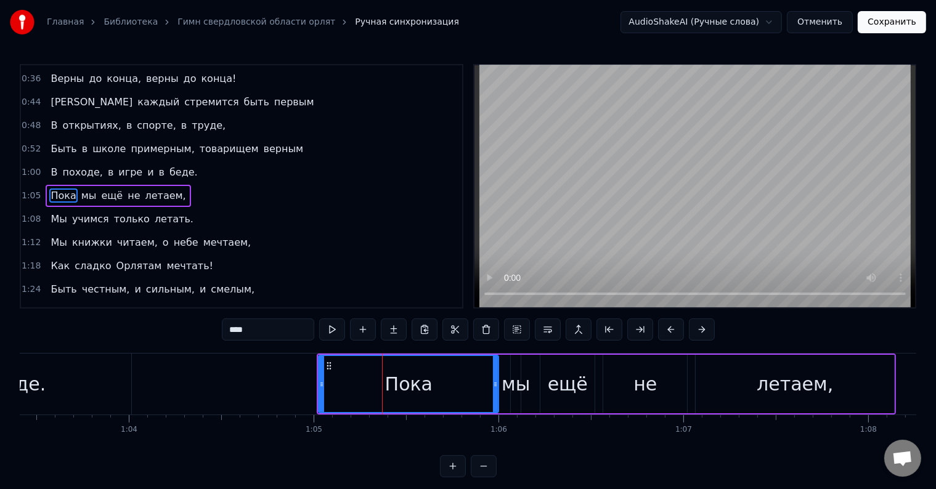
drag, startPoint x: 266, startPoint y: 330, endPoint x: 240, endPoint y: 340, distance: 27.7
click at [266, 330] on input "****" at bounding box center [268, 330] width 92 height 22
type input "*****"
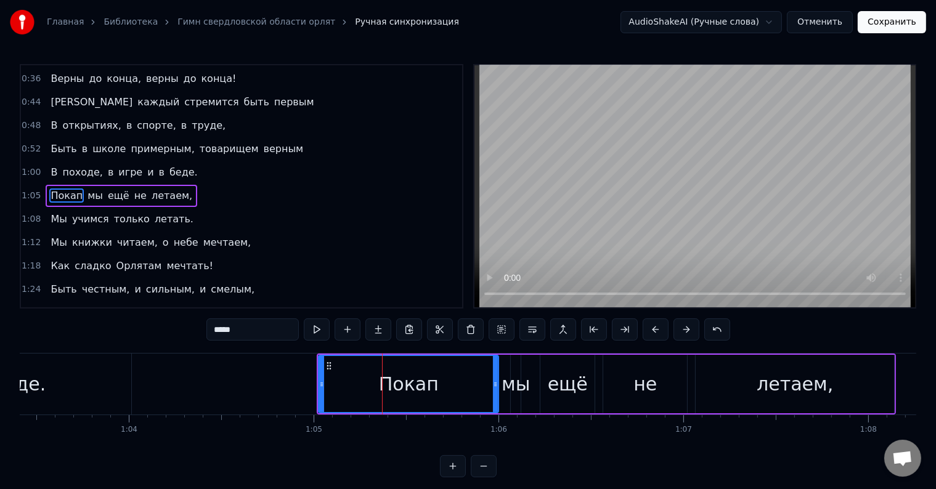
click at [54, 20] on link "Главная" at bounding box center [65, 22] width 37 height 12
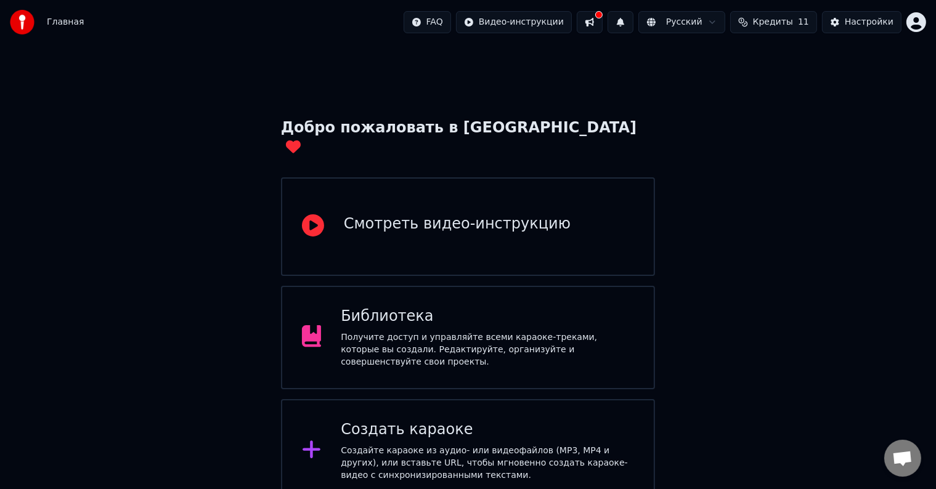
click at [370, 445] on div "Создайте караоке из аудио- или видеофайлов (MP3, MP4 и других), или вставьте UR…" at bounding box center [487, 463] width 293 height 37
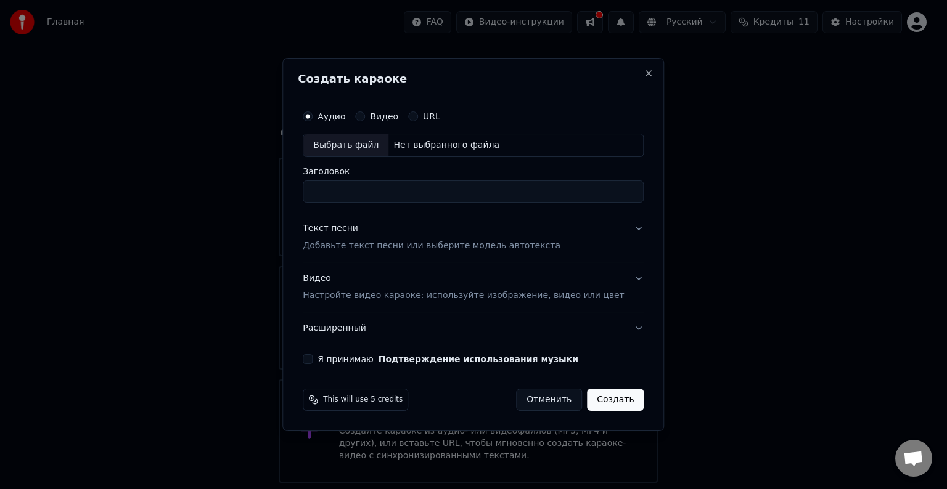
click at [364, 187] on input "Заголовок" at bounding box center [473, 192] width 341 height 22
click at [363, 145] on div "Выбрать файл" at bounding box center [345, 145] width 85 height 22
drag, startPoint x: 480, startPoint y: 188, endPoint x: 352, endPoint y: 191, distance: 127.6
click at [352, 191] on input "**********" at bounding box center [473, 192] width 341 height 22
click at [494, 194] on input "**********" at bounding box center [473, 192] width 341 height 22
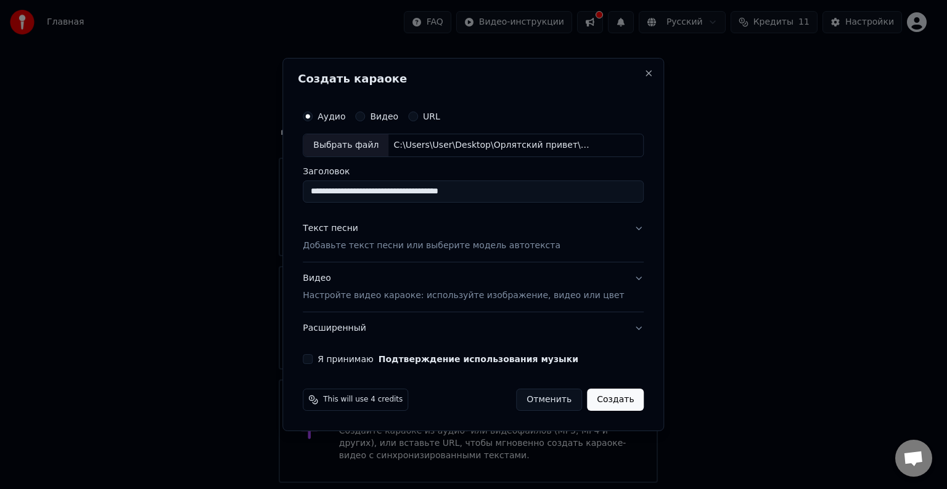
type input "**********"
click at [384, 290] on p "Настройте видео караоке: используйте изображение, видео или цвет" at bounding box center [463, 296] width 321 height 12
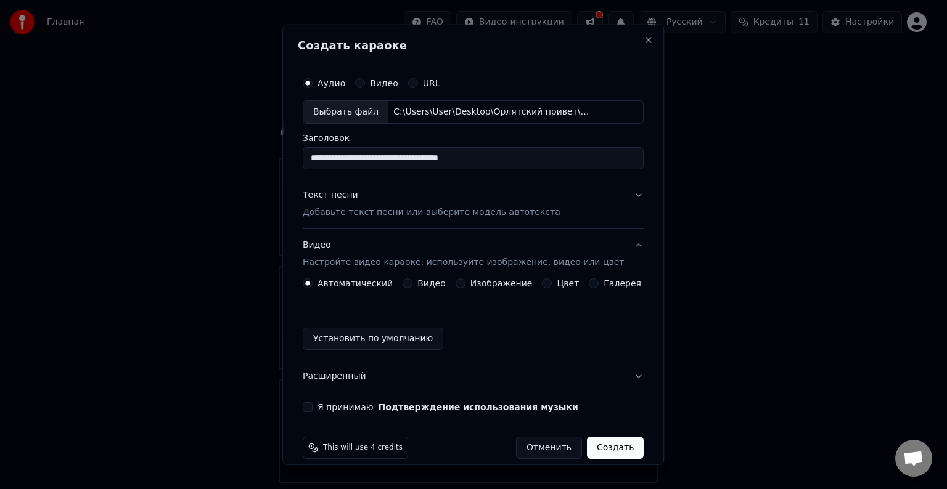
click at [412, 285] on div "Видео" at bounding box center [424, 284] width 43 height 10
click at [411, 285] on button "Видео" at bounding box center [408, 284] width 10 height 10
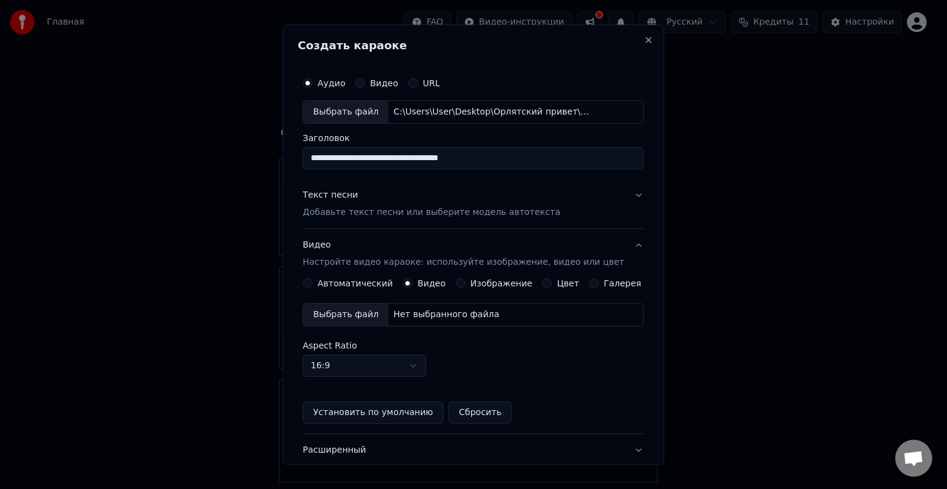
click at [357, 313] on div "Выбрать файл" at bounding box center [345, 315] width 85 height 22
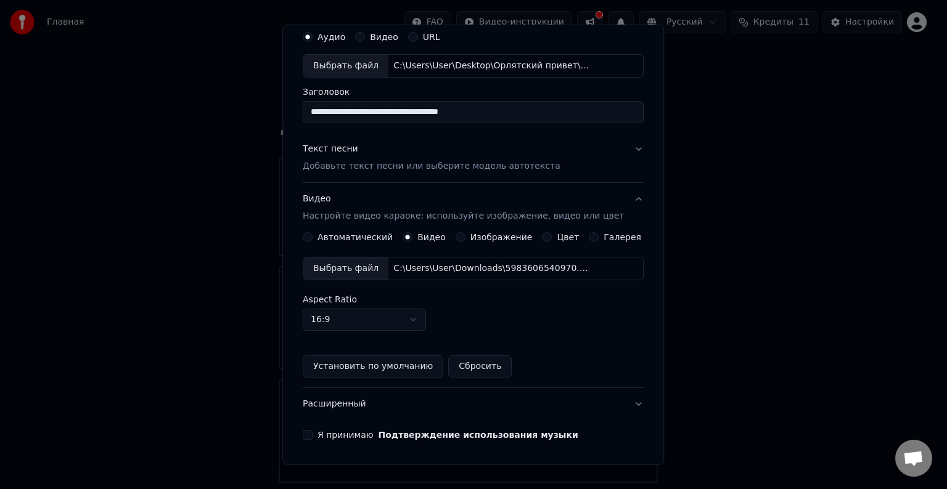
scroll to position [87, 0]
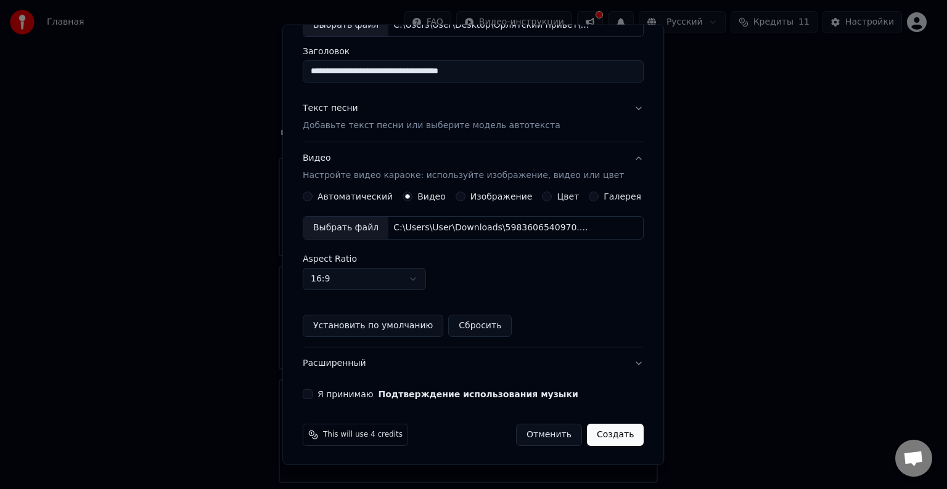
click at [353, 328] on button "Установить по умолчанию" at bounding box center [373, 326] width 141 height 22
click at [313, 394] on button "Я принимаю Подтверждение использования музыки" at bounding box center [308, 395] width 10 height 10
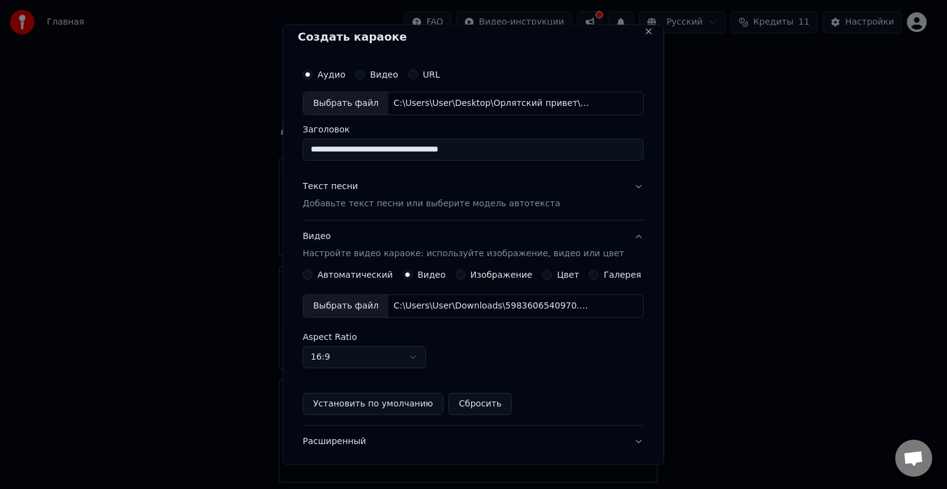
scroll to position [0, 0]
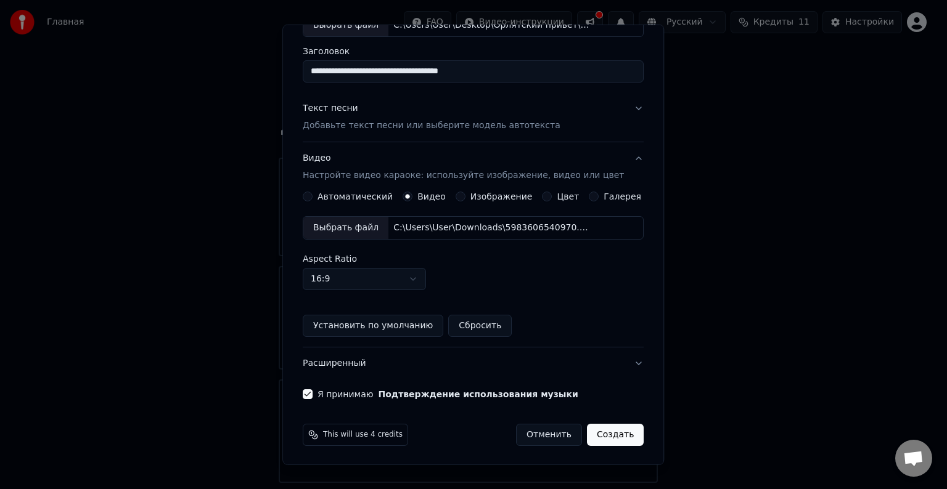
click at [587, 424] on button "Создать" at bounding box center [615, 435] width 57 height 22
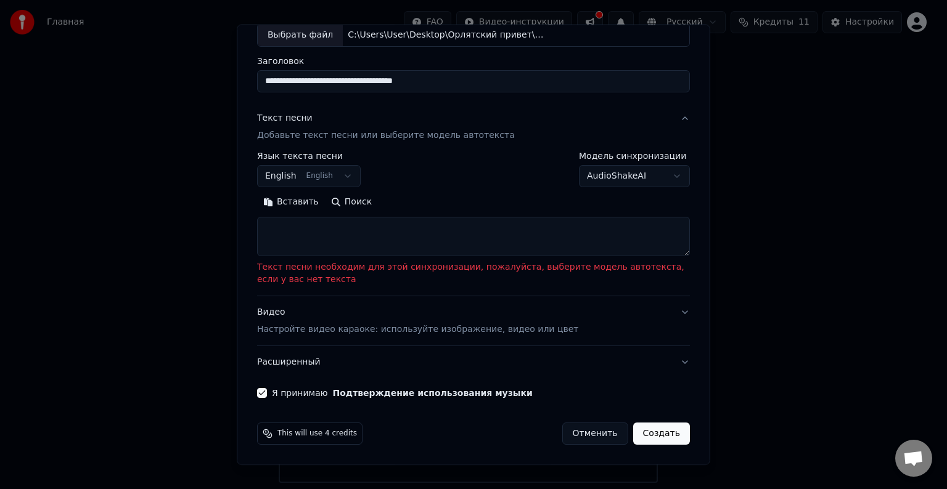
scroll to position [76, 0]
click at [382, 237] on textarea at bounding box center [473, 237] width 433 height 39
click at [591, 177] on button "AudioShakeAI" at bounding box center [634, 177] width 111 height 22
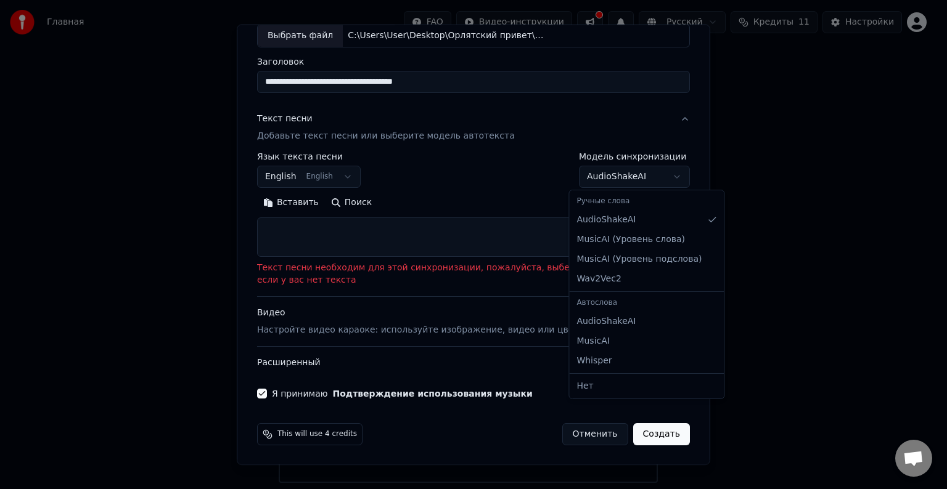
select select "**********"
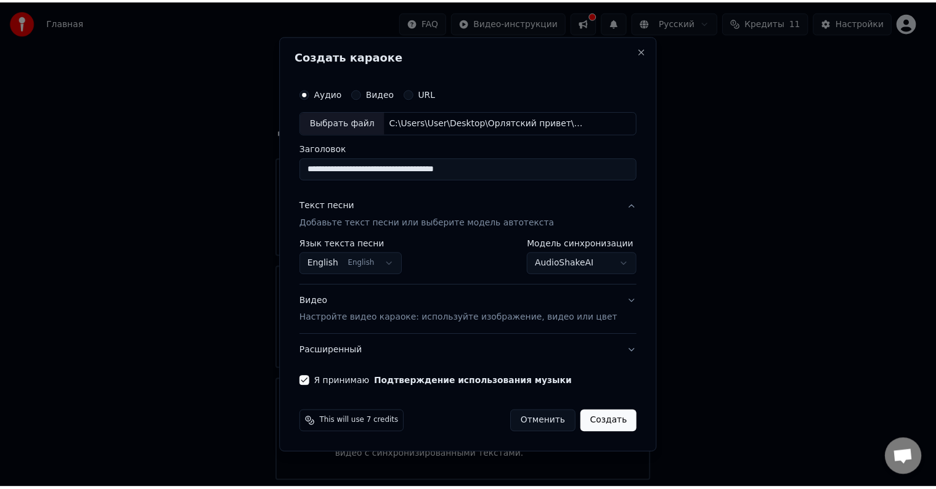
scroll to position [0, 0]
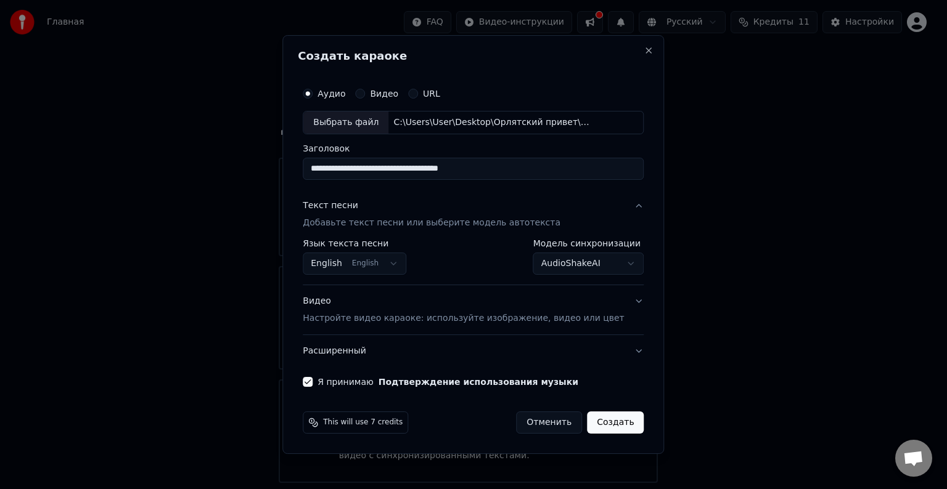
click at [587, 414] on button "Создать" at bounding box center [615, 423] width 57 height 22
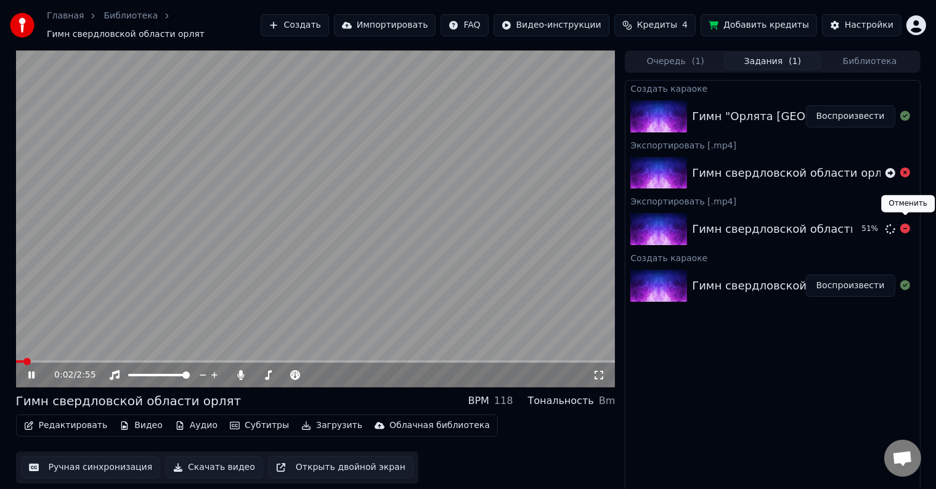
click at [906, 224] on icon at bounding box center [906, 229] width 10 height 10
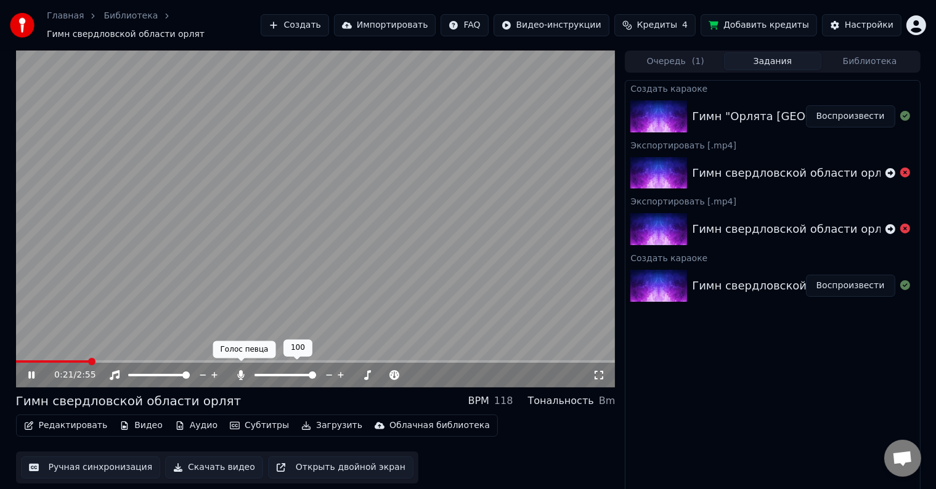
click at [243, 371] on icon at bounding box center [241, 375] width 7 height 10
click at [243, 371] on icon at bounding box center [241, 375] width 12 height 10
click at [245, 370] on icon at bounding box center [241, 375] width 12 height 10
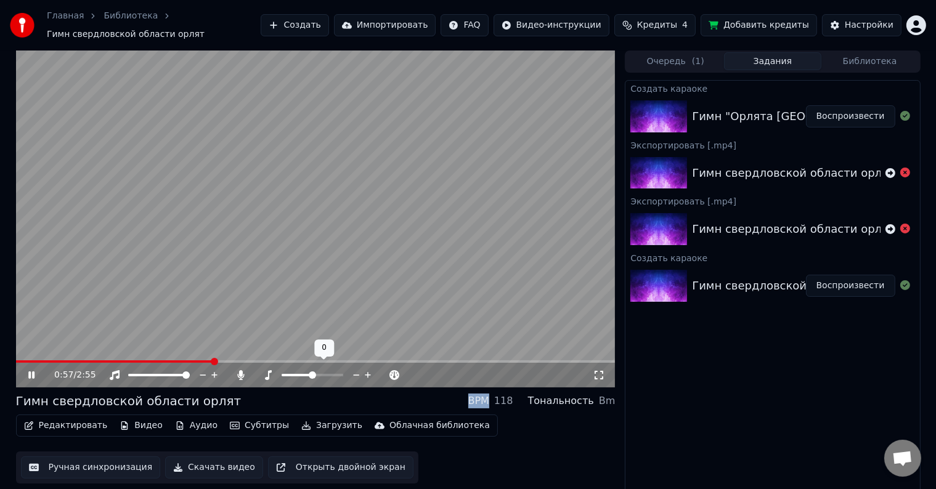
click at [316, 372] on span at bounding box center [312, 375] width 7 height 7
click at [269, 370] on icon at bounding box center [268, 375] width 7 height 10
click at [274, 354] on video at bounding box center [316, 219] width 600 height 337
click at [25, 375] on div "1:08 / 2:55" at bounding box center [316, 375] width 600 height 25
click at [30, 371] on icon at bounding box center [31, 375] width 7 height 9
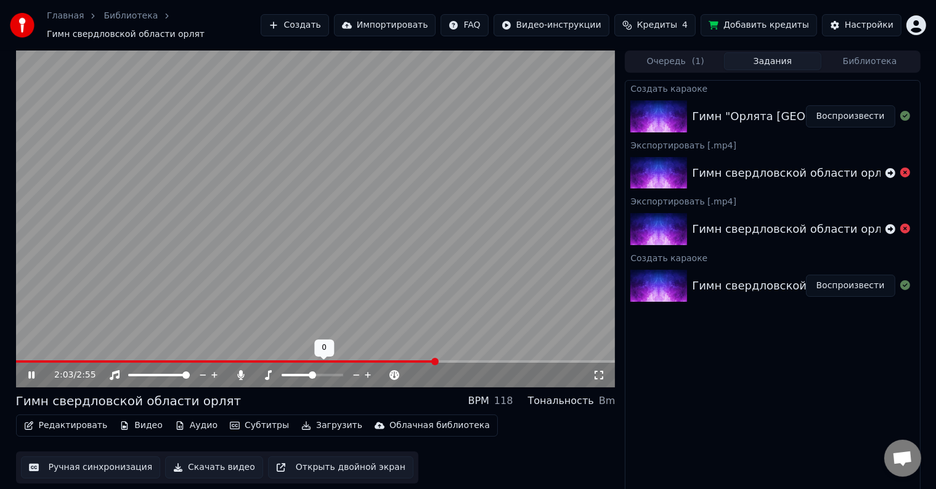
click at [436, 358] on span at bounding box center [435, 361] width 7 height 7
click at [448, 358] on span at bounding box center [451, 361] width 7 height 7
click at [321, 361] on span at bounding box center [200, 362] width 369 height 2
click at [231, 361] on span at bounding box center [124, 362] width 216 height 2
click at [148, 354] on video at bounding box center [316, 219] width 600 height 337
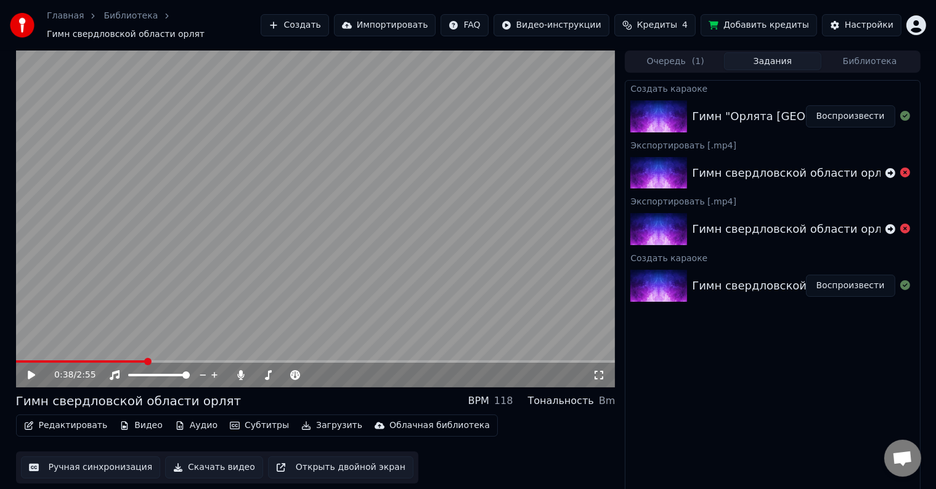
click at [144, 361] on span at bounding box center [81, 362] width 130 height 2
click at [32, 370] on icon at bounding box center [40, 375] width 29 height 10
click at [33, 363] on div "0:39 / 2:55" at bounding box center [316, 375] width 600 height 25
click at [30, 361] on span at bounding box center [23, 362] width 14 height 2
click at [16, 361] on span at bounding box center [16, 362] width 0 height 2
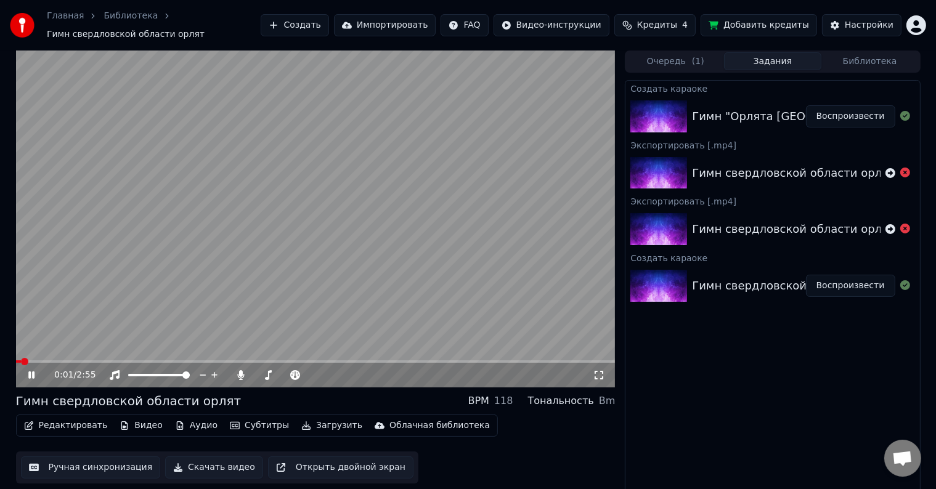
click at [31, 370] on icon at bounding box center [40, 375] width 29 height 10
click at [89, 361] on span at bounding box center [316, 362] width 600 height 2
click at [240, 370] on icon at bounding box center [241, 375] width 7 height 10
click at [240, 370] on icon at bounding box center [241, 375] width 12 height 10
click at [190, 361] on span at bounding box center [316, 362] width 600 height 2
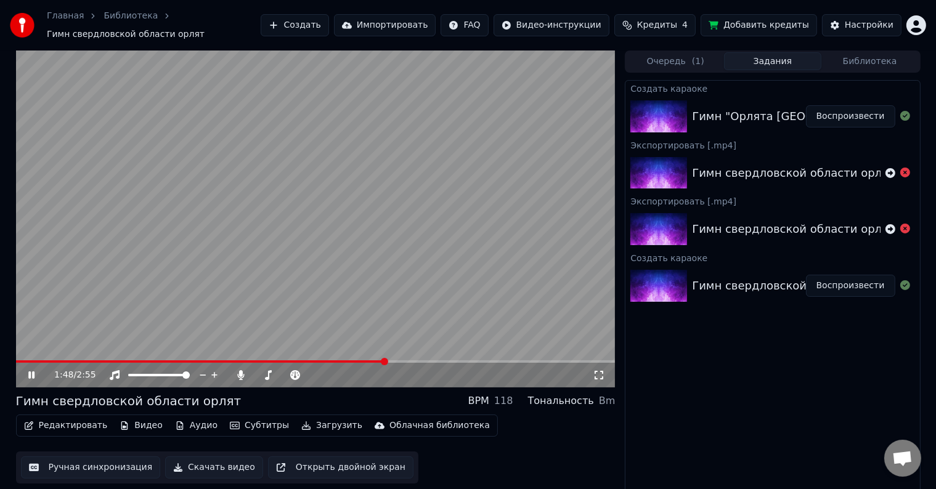
click at [385, 361] on span at bounding box center [316, 362] width 600 height 2
click at [439, 361] on span at bounding box center [316, 362] width 600 height 2
click at [503, 361] on span at bounding box center [316, 362] width 600 height 2
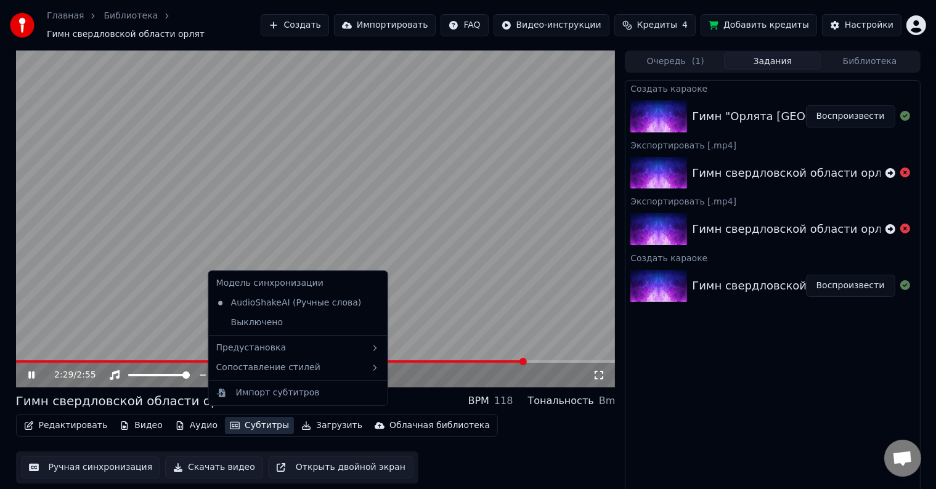
click at [232, 418] on button "Субтитры" at bounding box center [259, 425] width 69 height 17
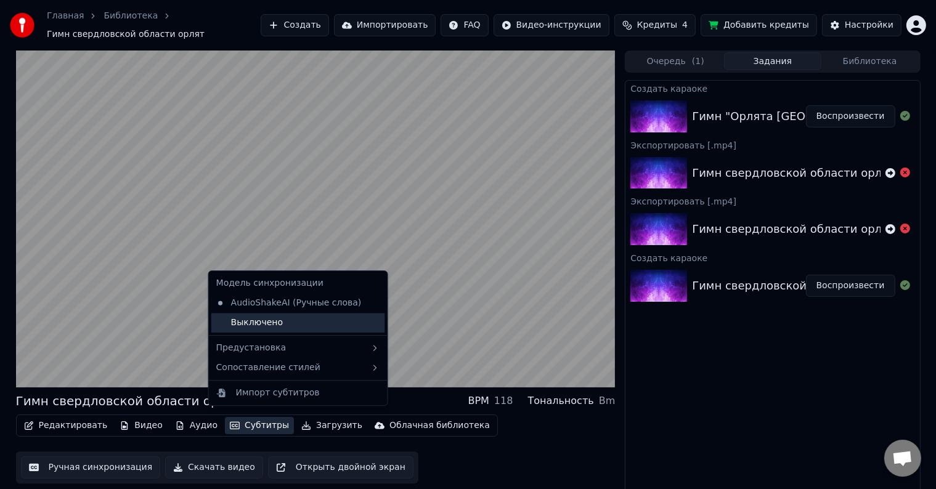
click at [253, 321] on div "Выключено" at bounding box center [298, 323] width 174 height 20
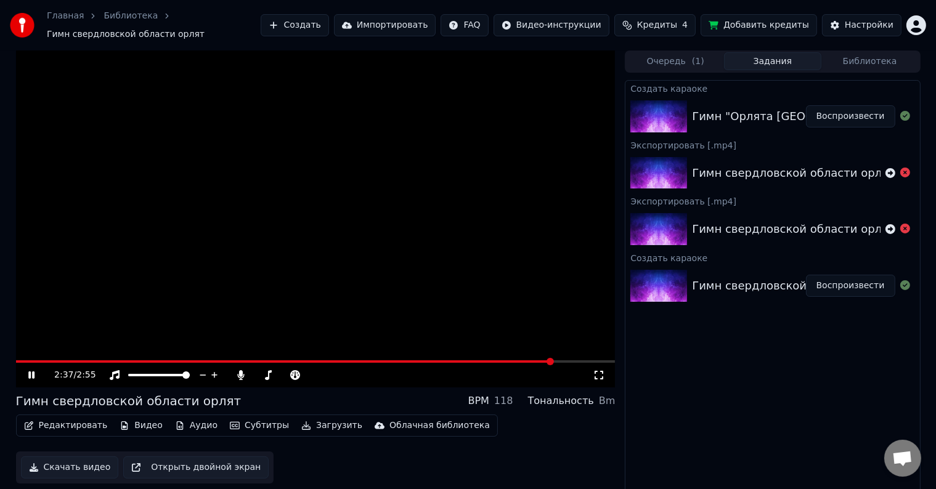
click at [253, 417] on button "Субтитры" at bounding box center [259, 425] width 69 height 17
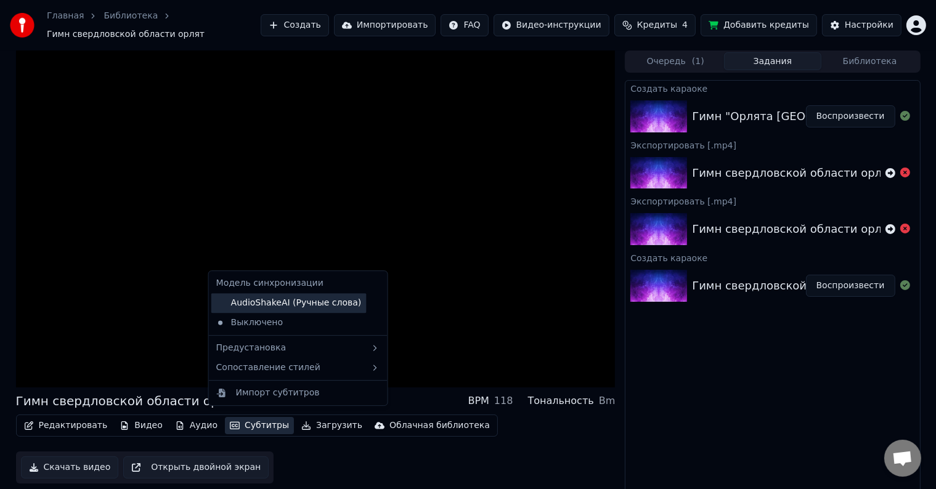
click at [269, 309] on div "AudioShakeAI (Ручные слова)" at bounding box center [288, 303] width 155 height 20
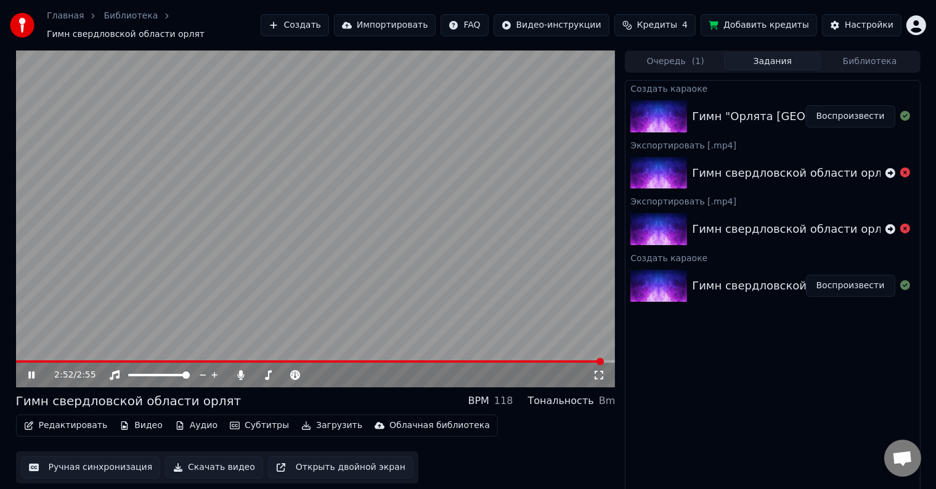
click at [604, 361] on span at bounding box center [316, 362] width 600 height 2
click at [686, 116] on img at bounding box center [659, 116] width 57 height 32
click at [835, 109] on button "Воспроизвести" at bounding box center [850, 116] width 89 height 22
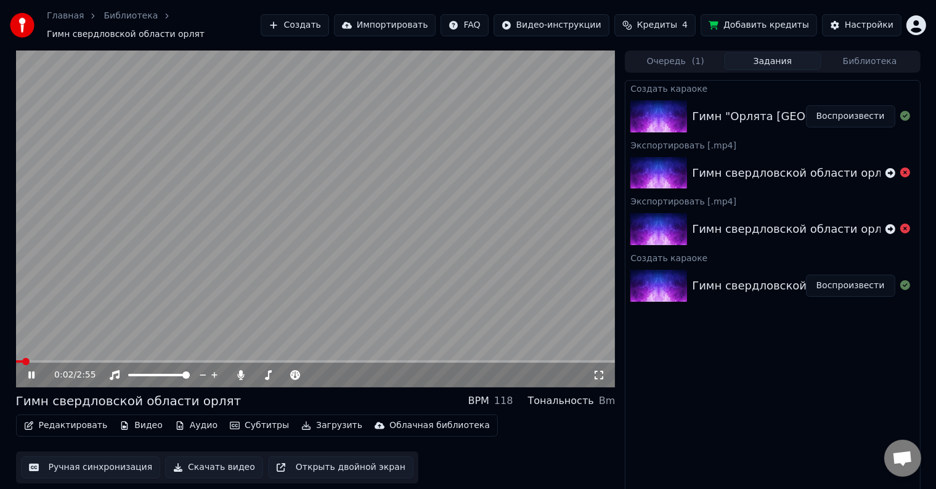
click at [96, 352] on video at bounding box center [316, 219] width 600 height 337
click at [30, 373] on icon at bounding box center [40, 375] width 29 height 10
drag, startPoint x: 30, startPoint y: 350, endPoint x: 190, endPoint y: 343, distance: 161.0
click at [190, 343] on video at bounding box center [316, 219] width 600 height 337
click at [45, 459] on button "Ручная синхронизация" at bounding box center [91, 468] width 140 height 22
